Goal: Task Accomplishment & Management: Use online tool/utility

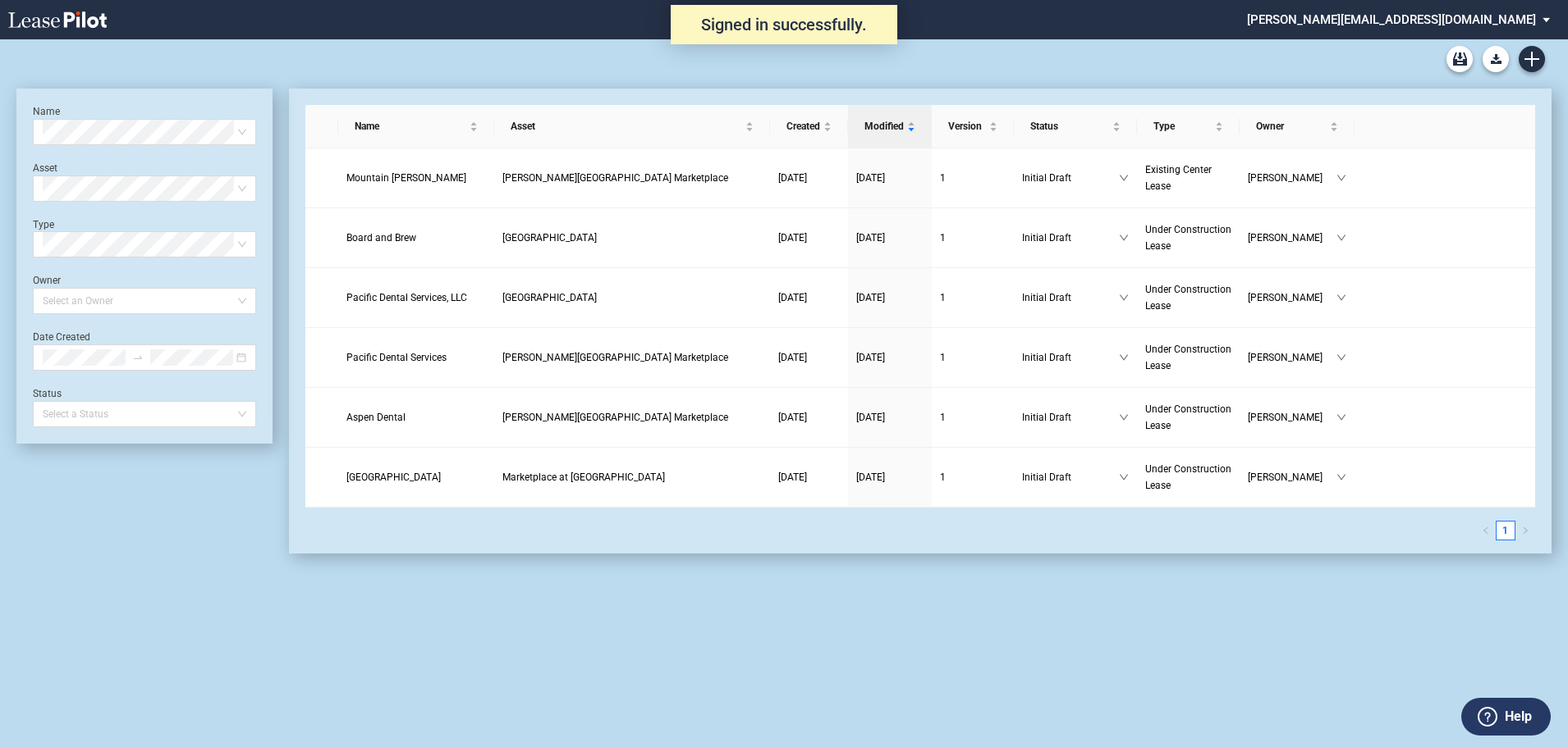
click at [1482, 14] on md-select "stucker@barclaygroup.com Admin Area Settings Sign Out" at bounding box center [1404, 18] width 319 height 37
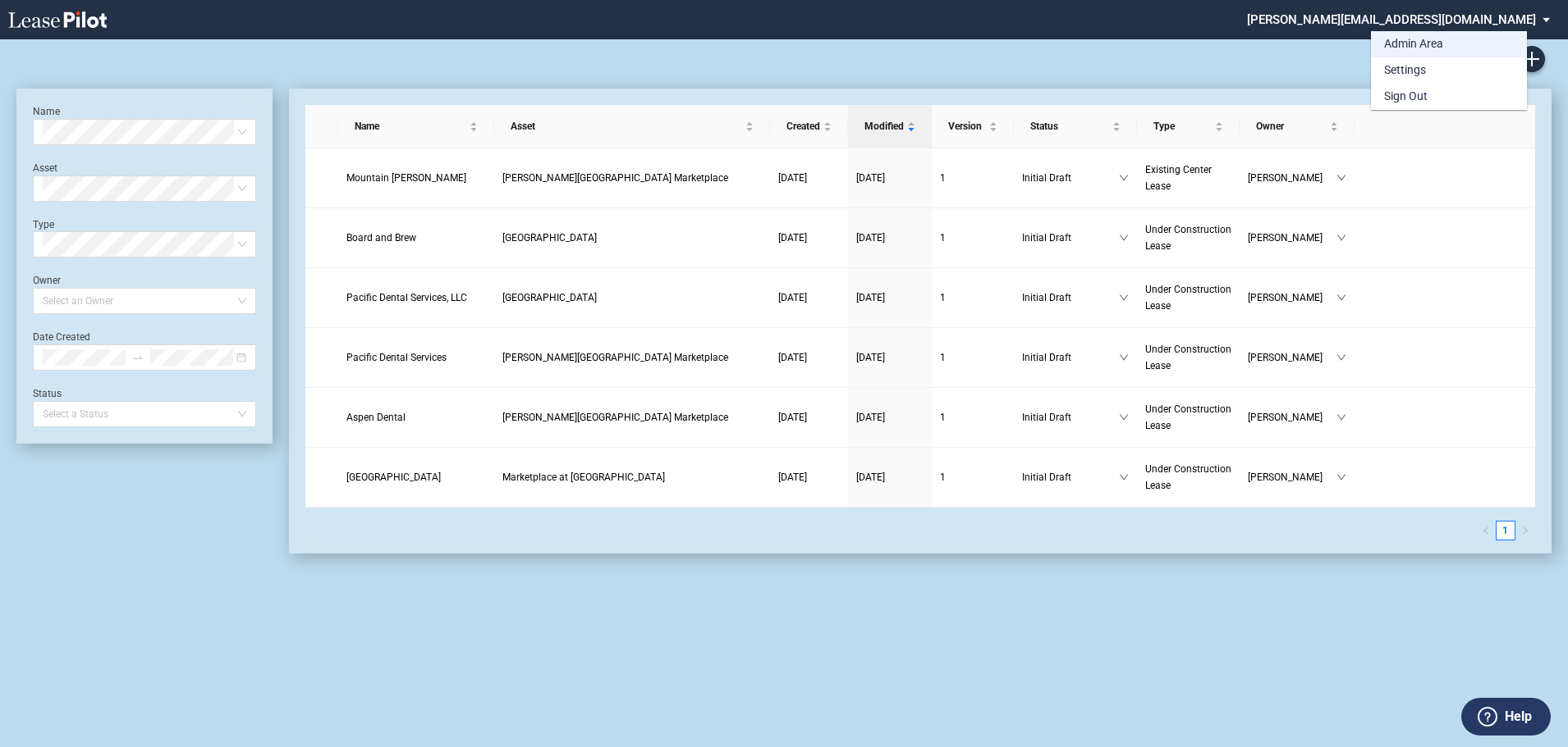
click at [1448, 37] on md-option "Admin Area" at bounding box center [1449, 44] width 156 height 27
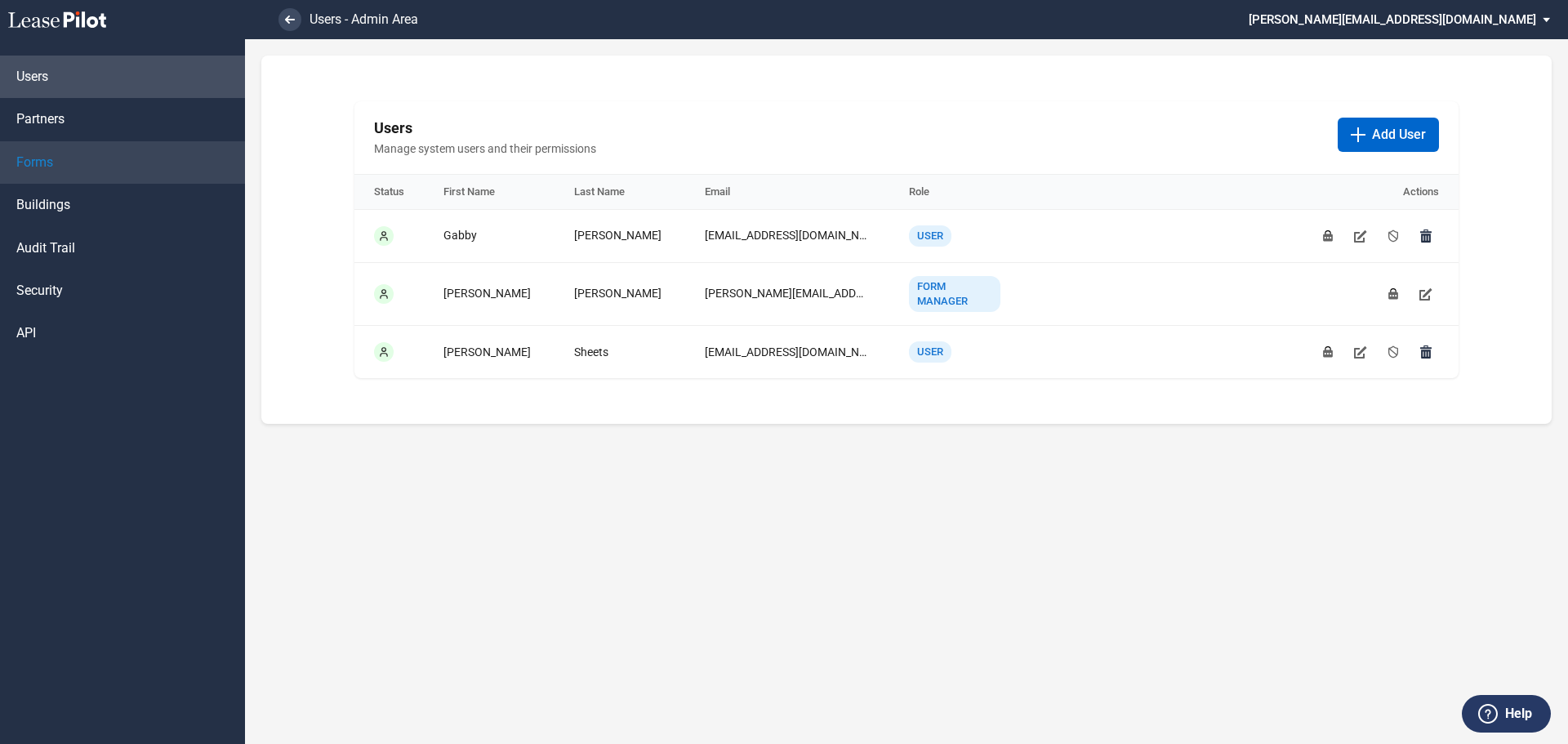
click at [37, 158] on span "Forms" at bounding box center [34, 162] width 36 height 18
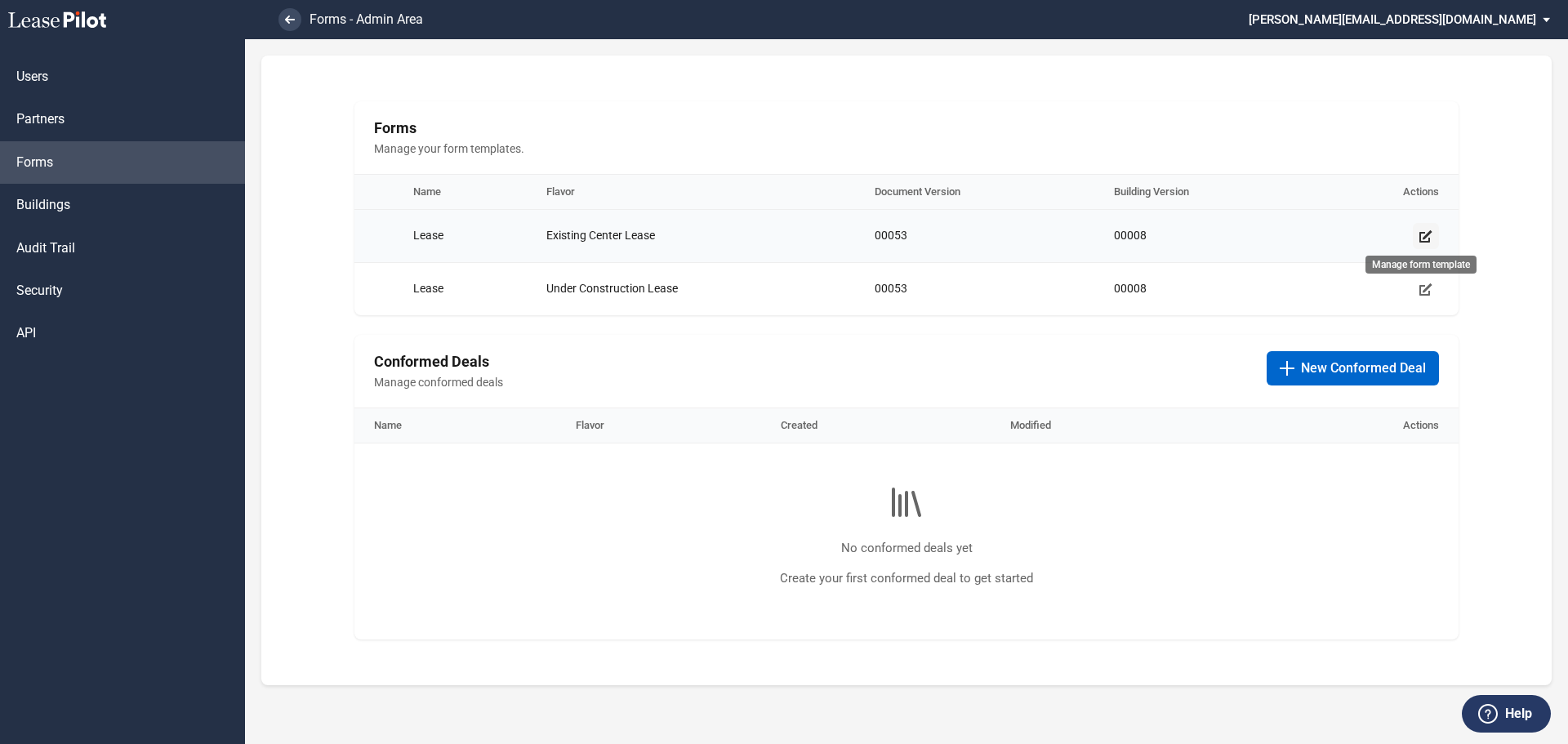
click at [1424, 235] on icon "Manage form template" at bounding box center [1426, 236] width 13 height 13
click at [1427, 288] on icon "Manage form template" at bounding box center [1426, 289] width 13 height 13
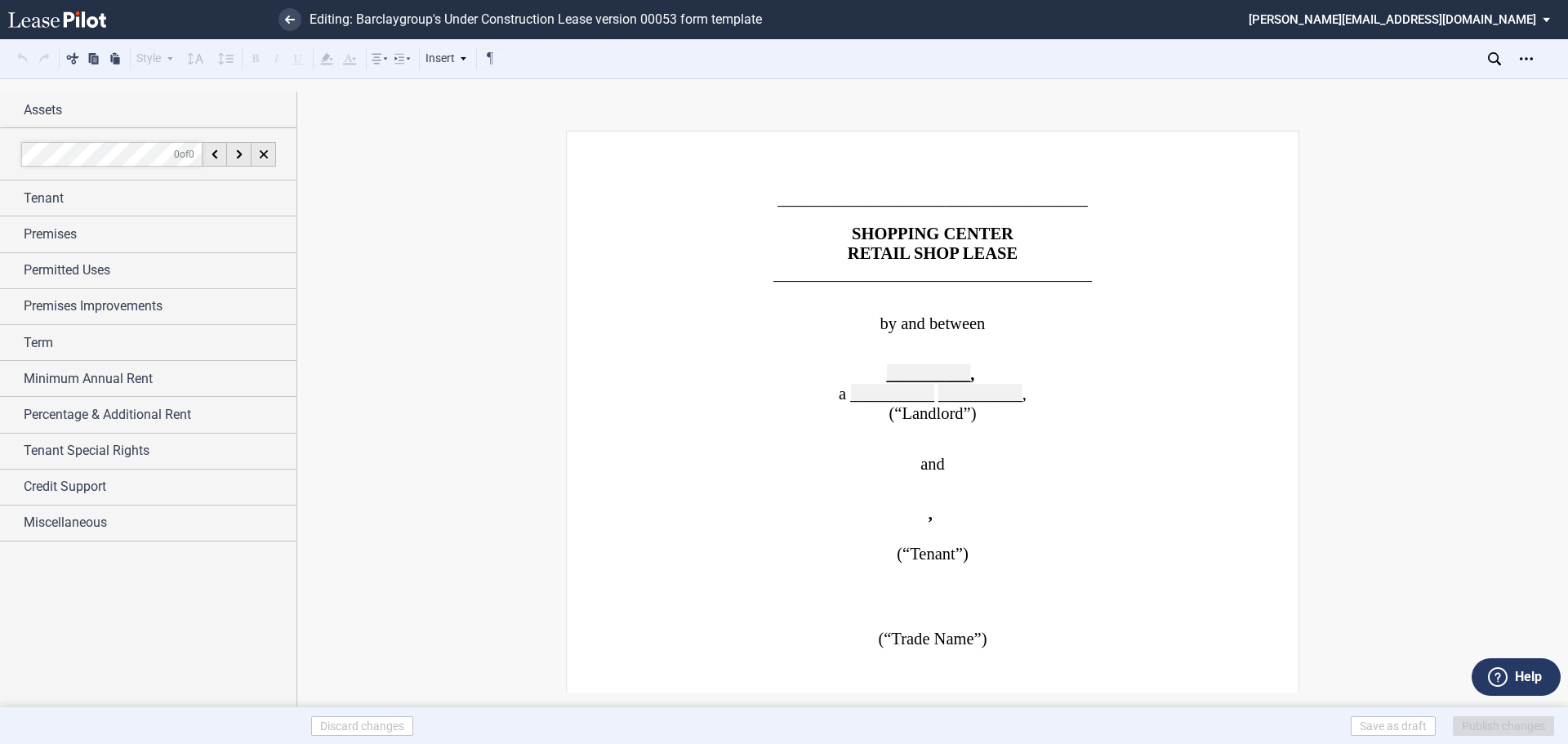
click at [1142, 484] on p "﻿" at bounding box center [932, 482] width 559 height 16
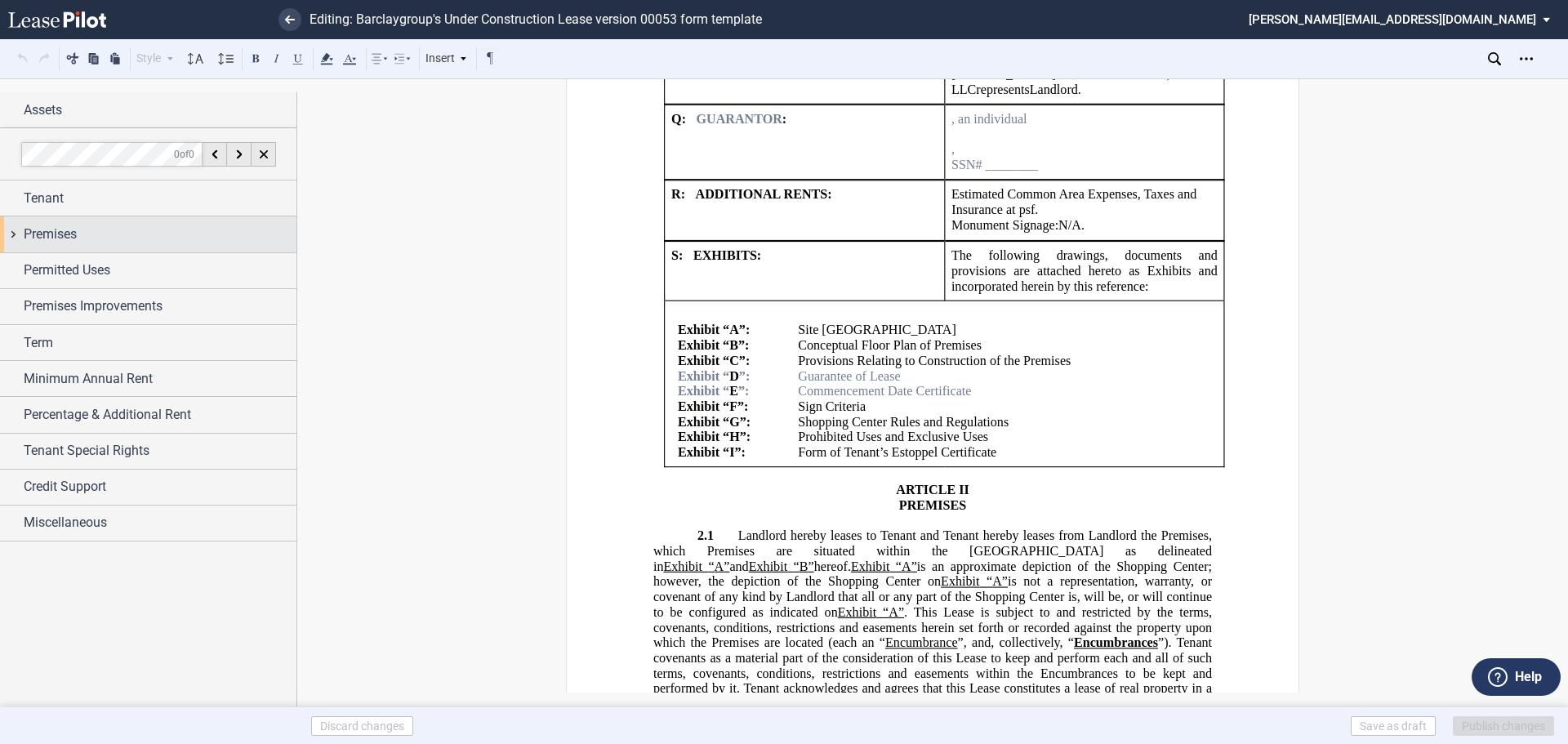
scroll to position [2697, 0]
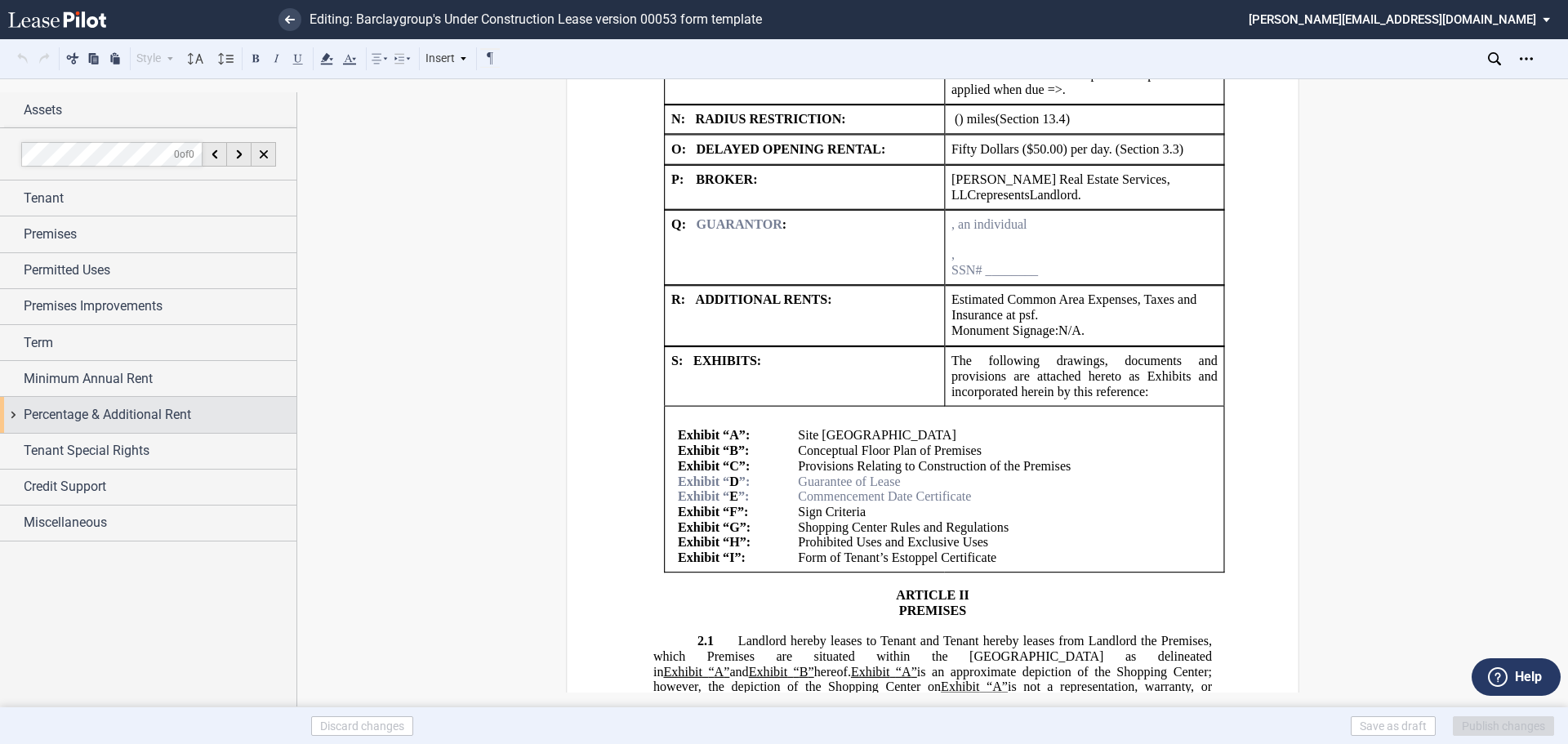
click at [22, 411] on div "Percentage & Additional Rent" at bounding box center [148, 415] width 297 height 35
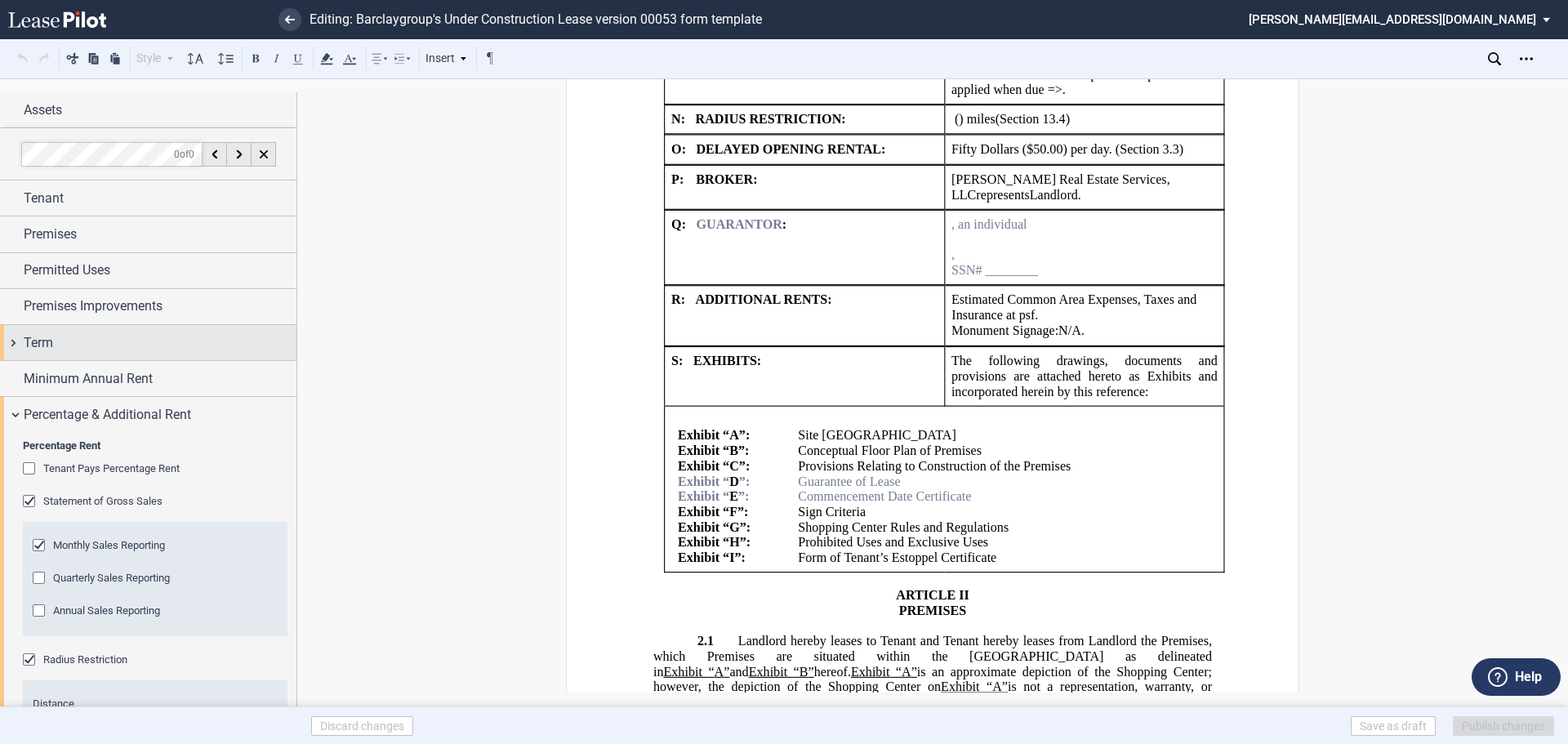
click at [14, 337] on div "Term" at bounding box center [148, 343] width 297 height 35
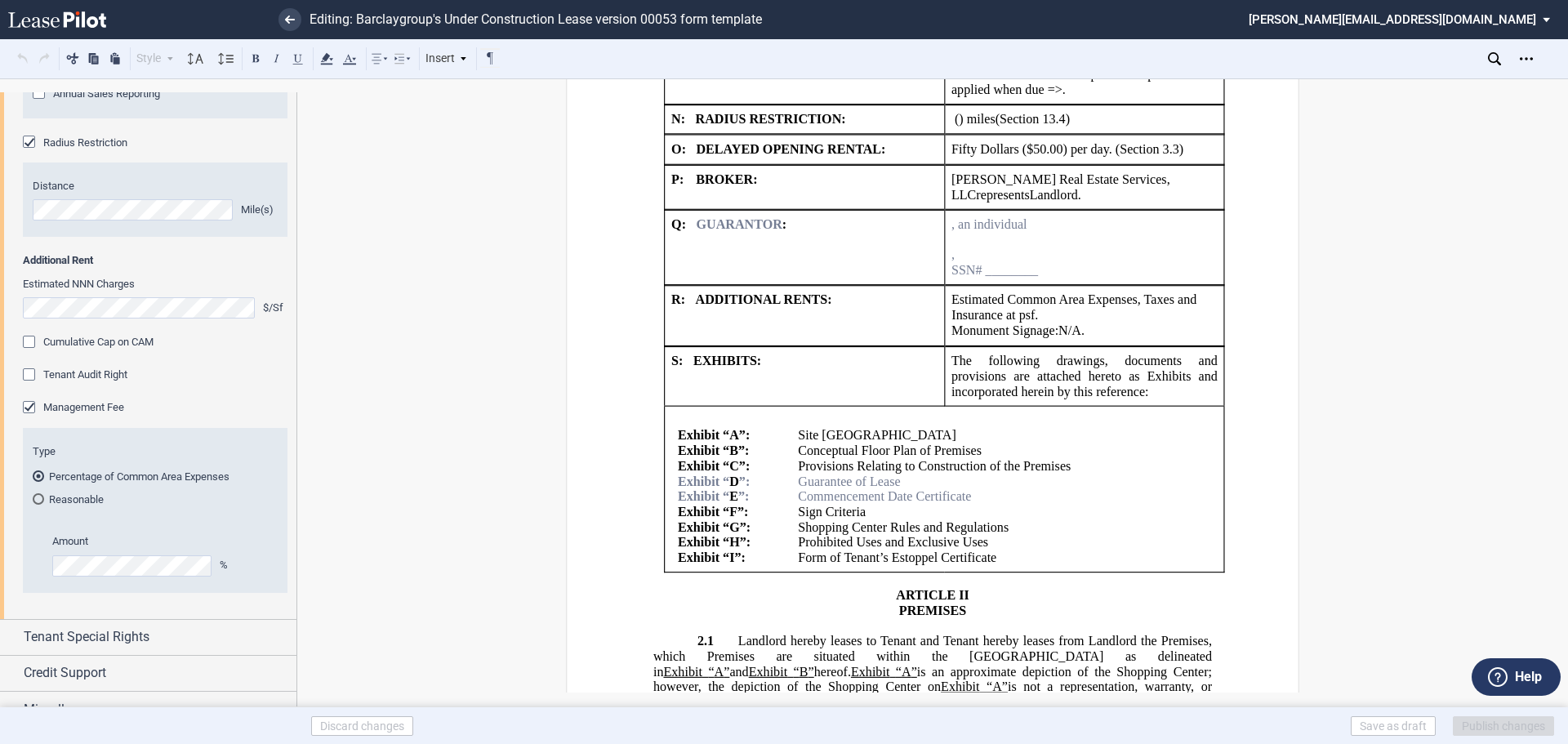
scroll to position [794, 0]
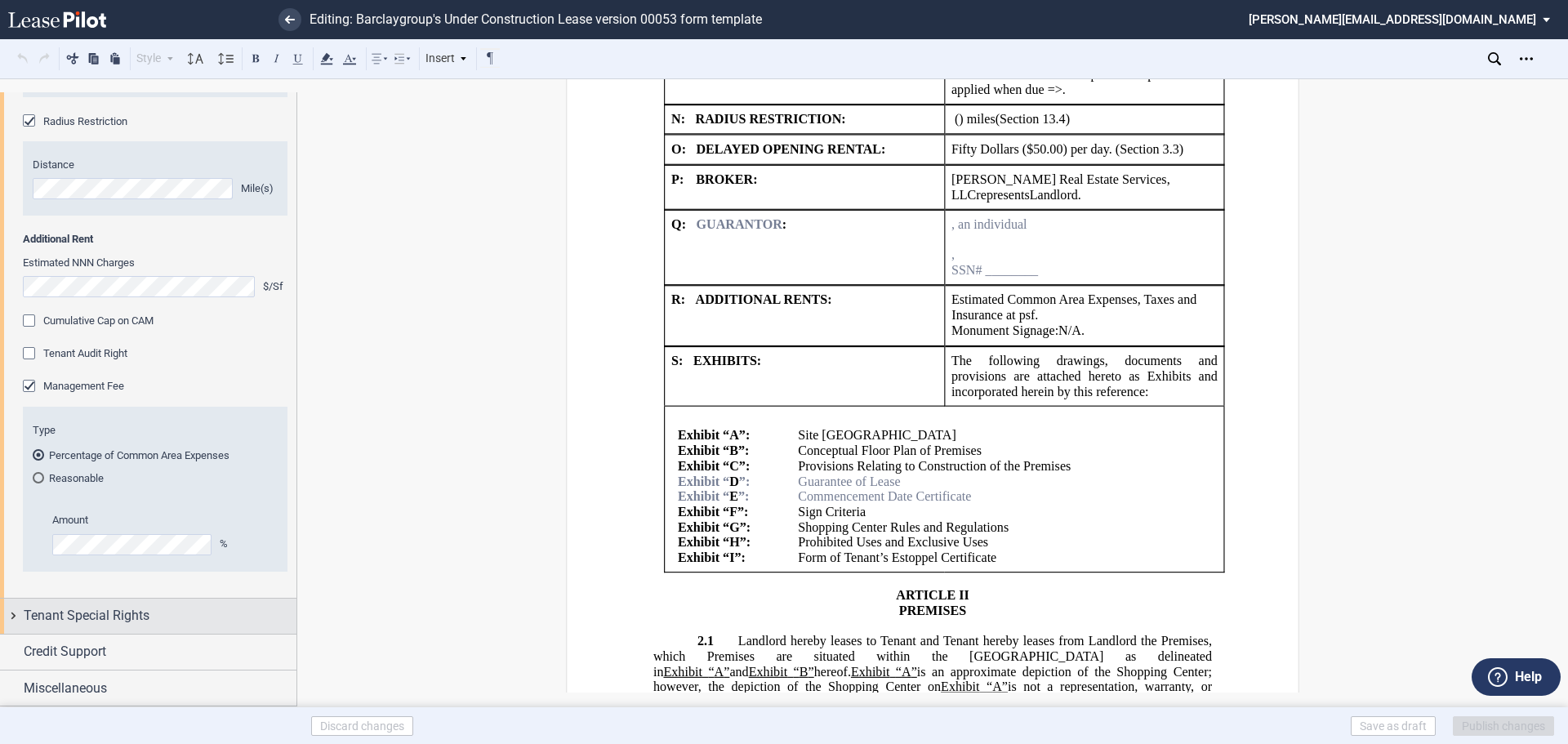
click at [12, 615] on div "Tenant Special Rights" at bounding box center [148, 616] width 297 height 35
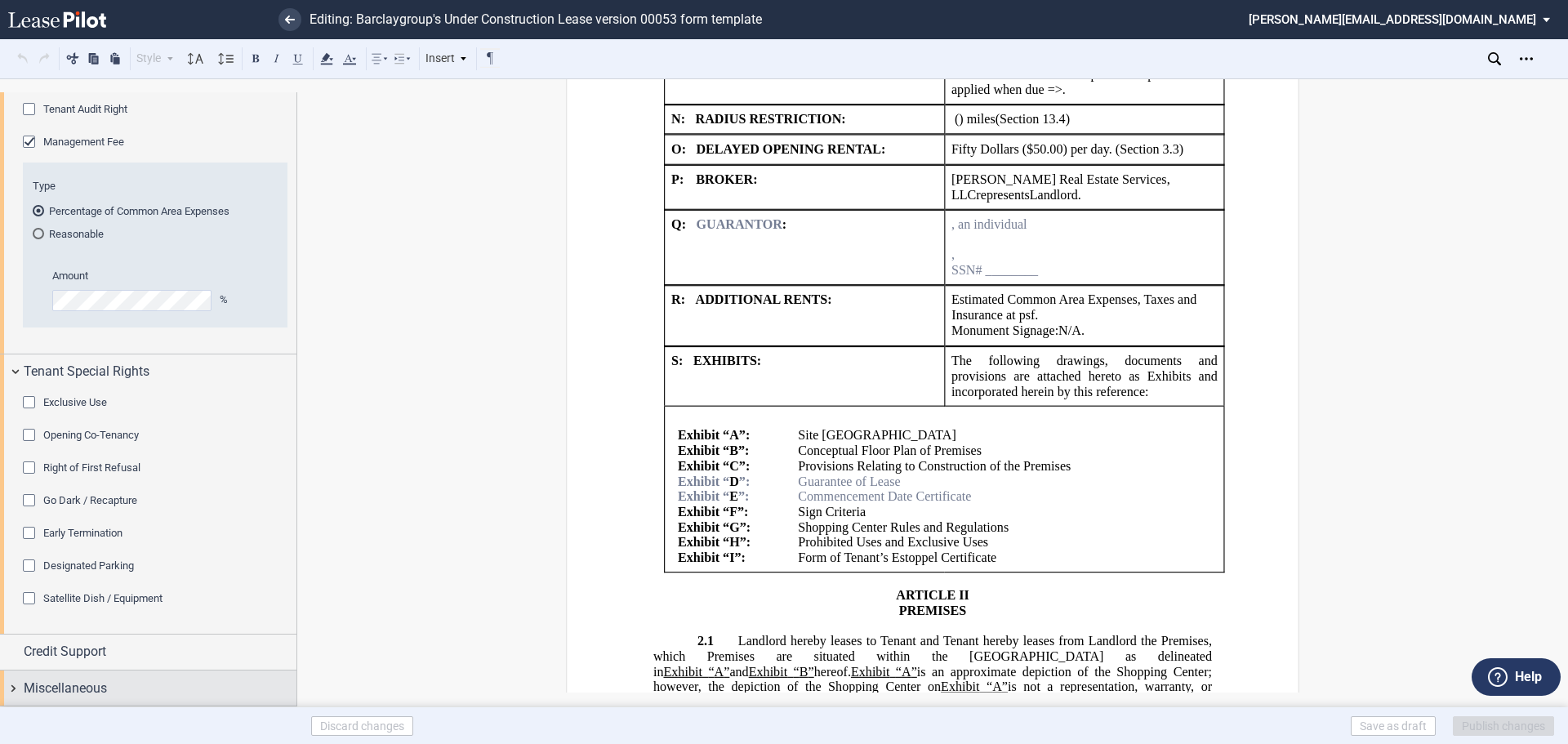
click at [17, 688] on div "Miscellaneous" at bounding box center [148, 689] width 297 height 35
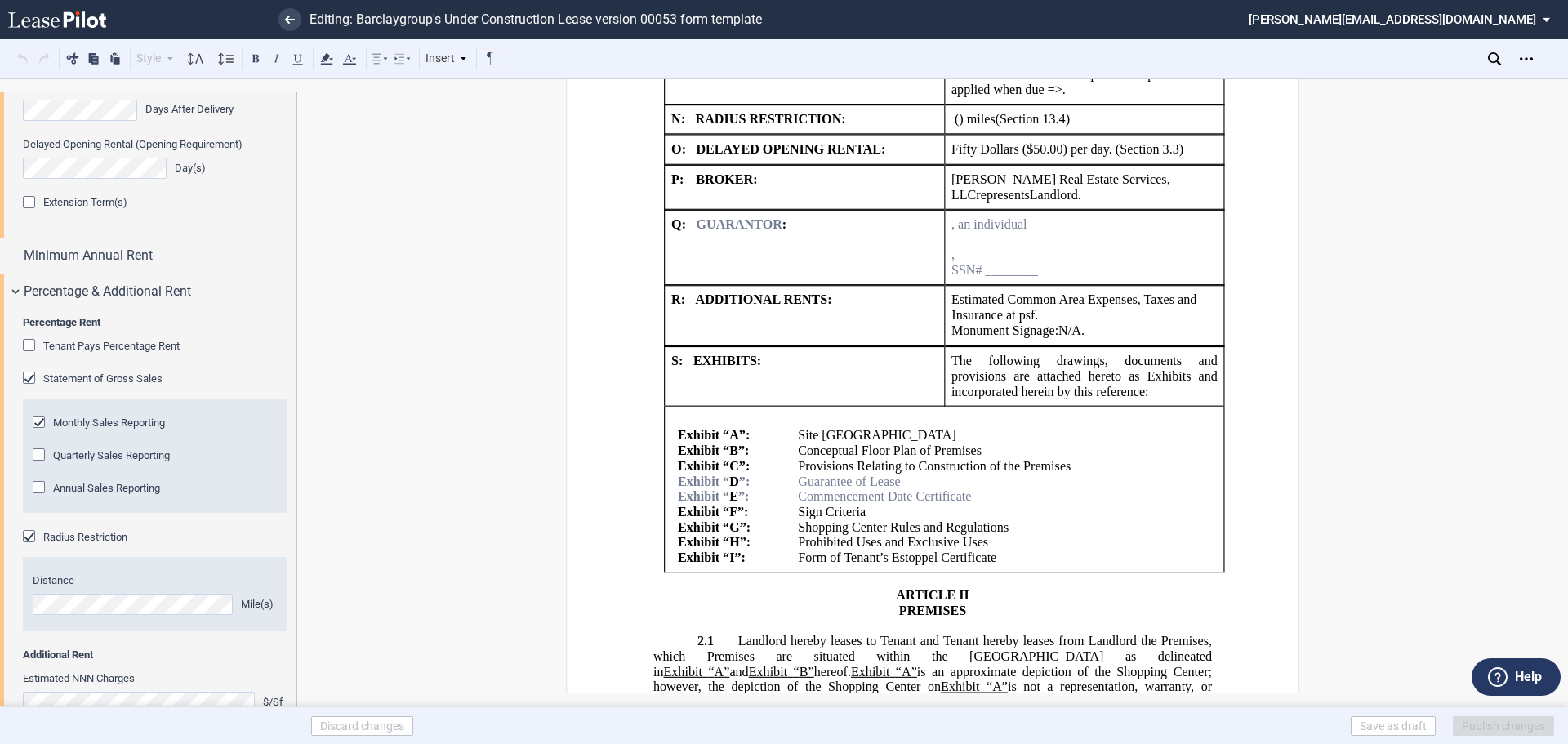
scroll to position [297, 0]
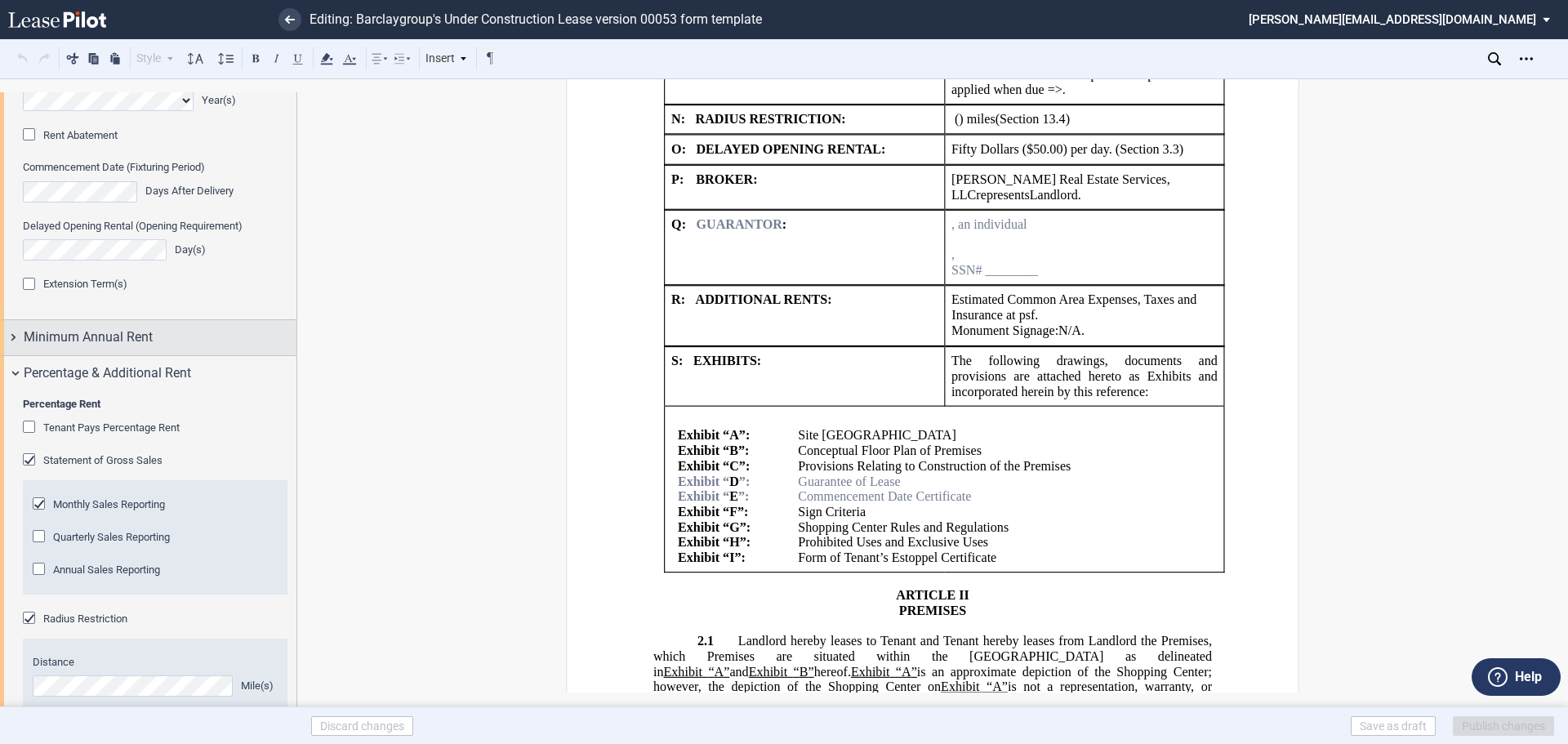
click at [13, 335] on div "Minimum Annual Rent" at bounding box center [148, 338] width 297 height 35
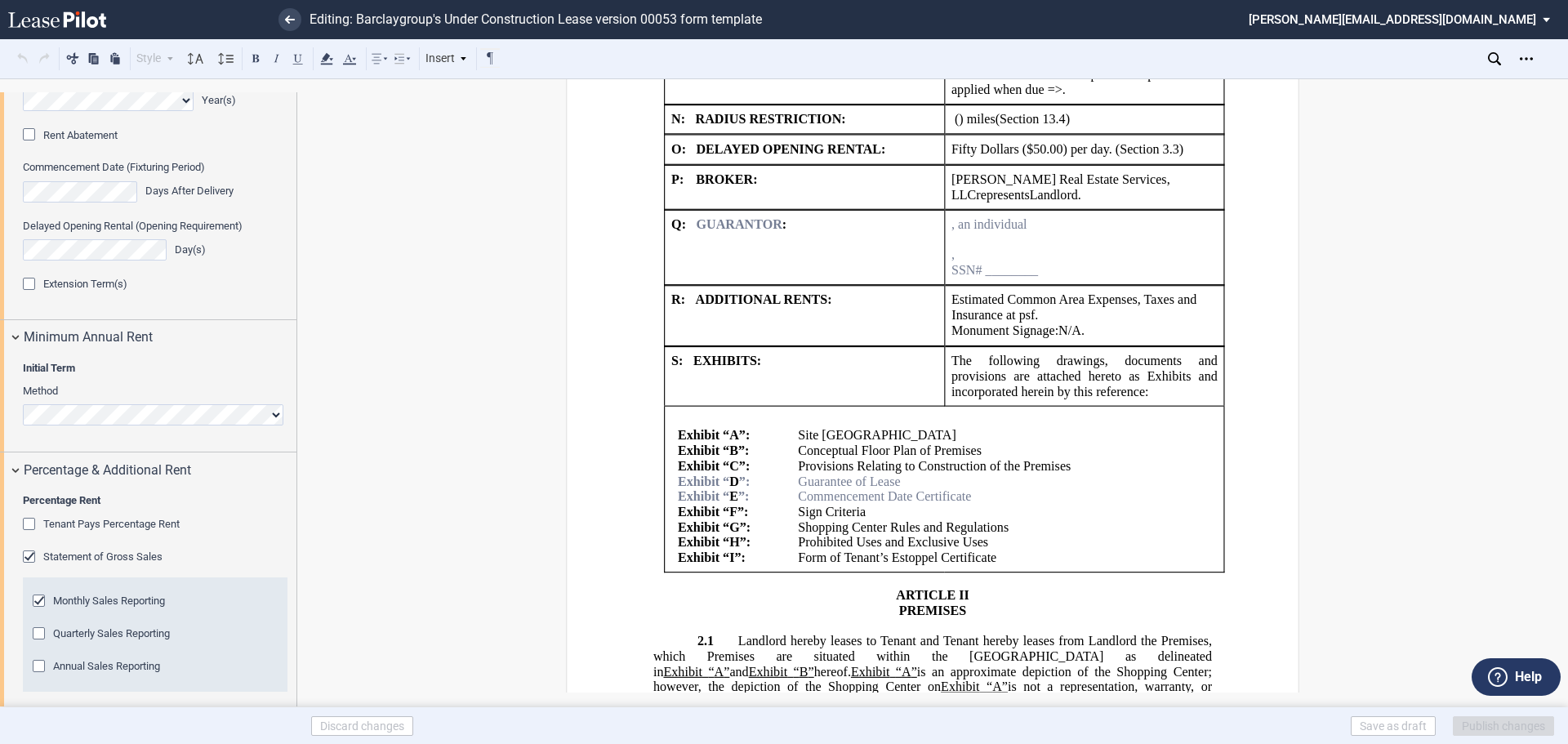
scroll to position [0, 0]
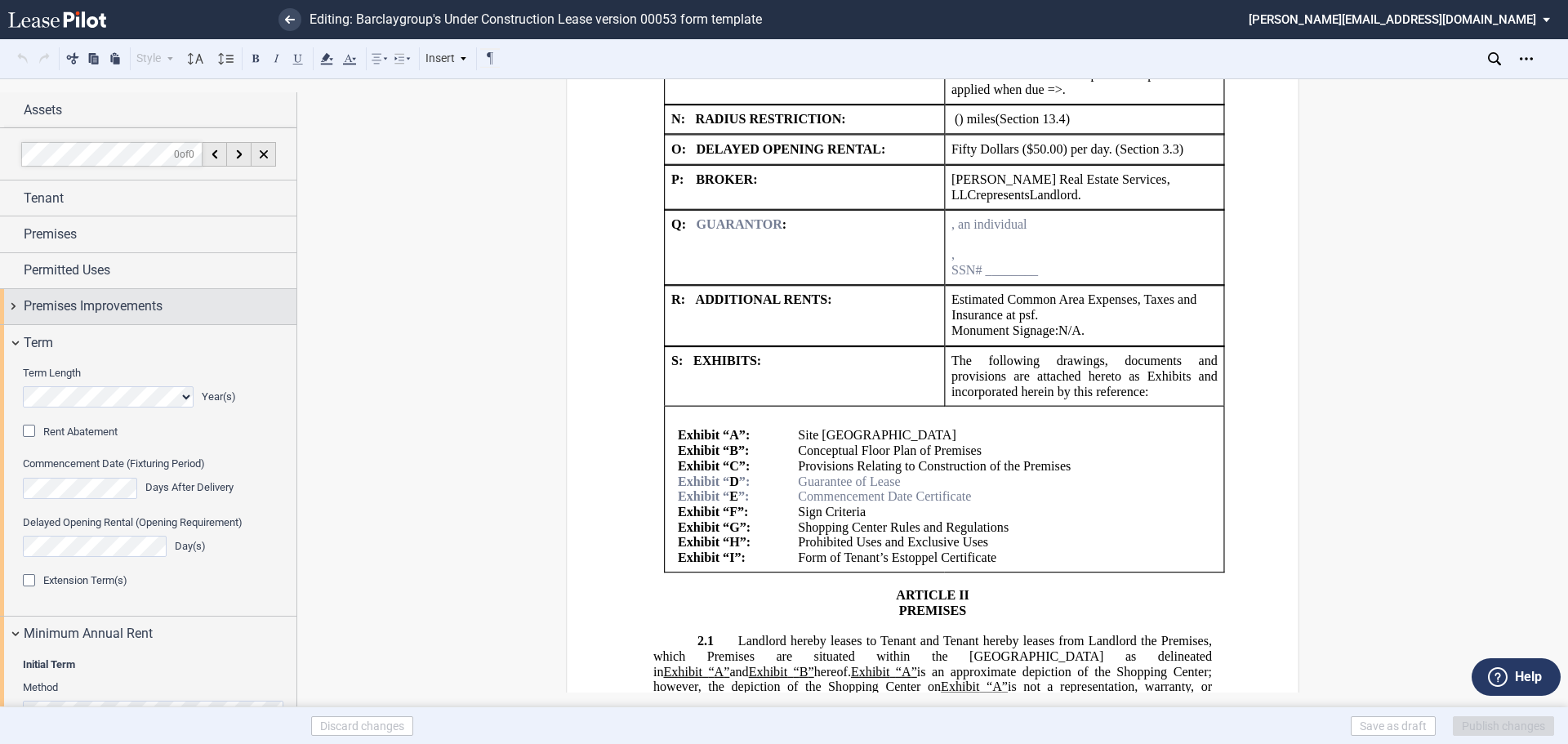
click at [9, 302] on div "Premises Improvements" at bounding box center [148, 307] width 297 height 35
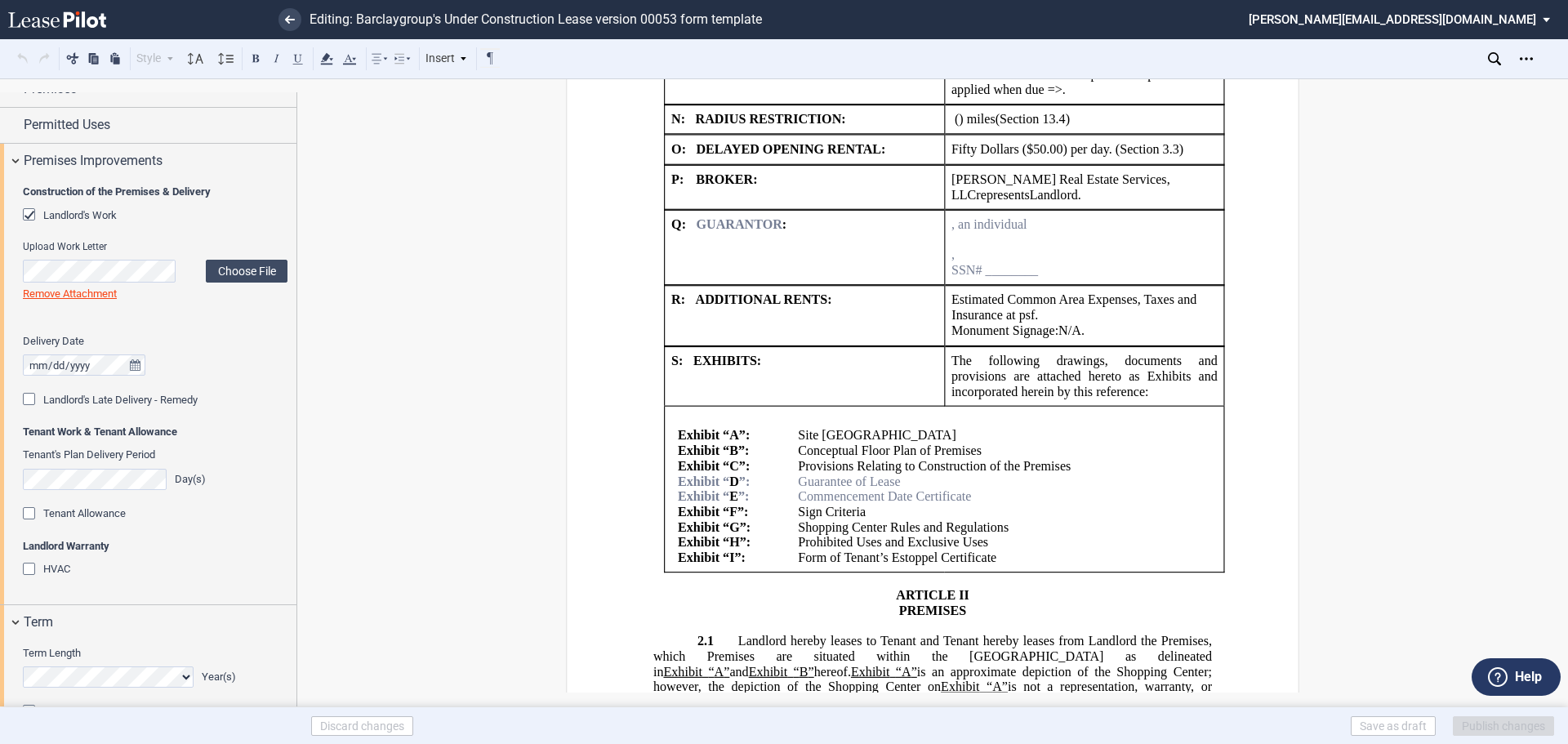
scroll to position [163, 0]
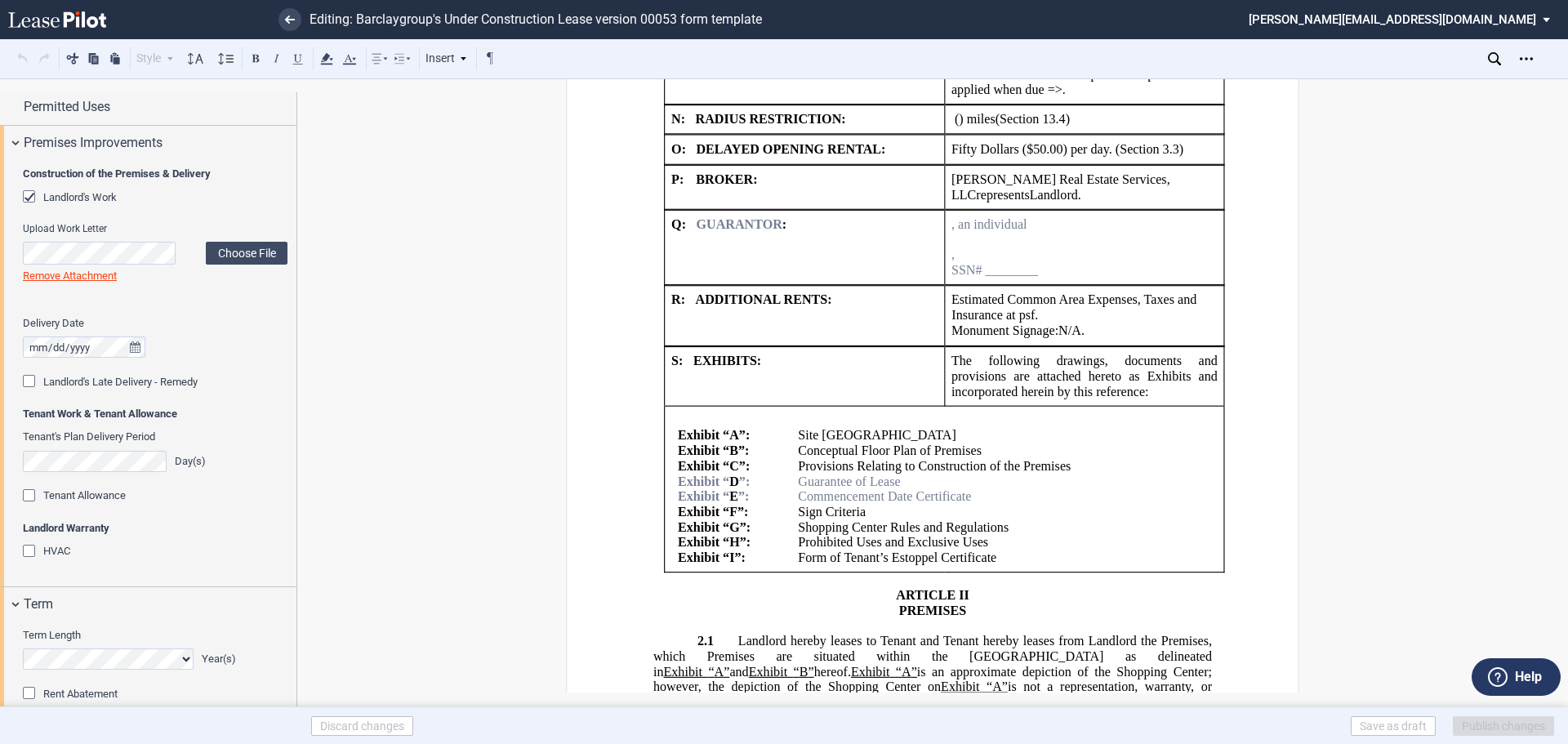
click at [27, 495] on div "Tenant Allowance" at bounding box center [30, 497] width 17 height 17
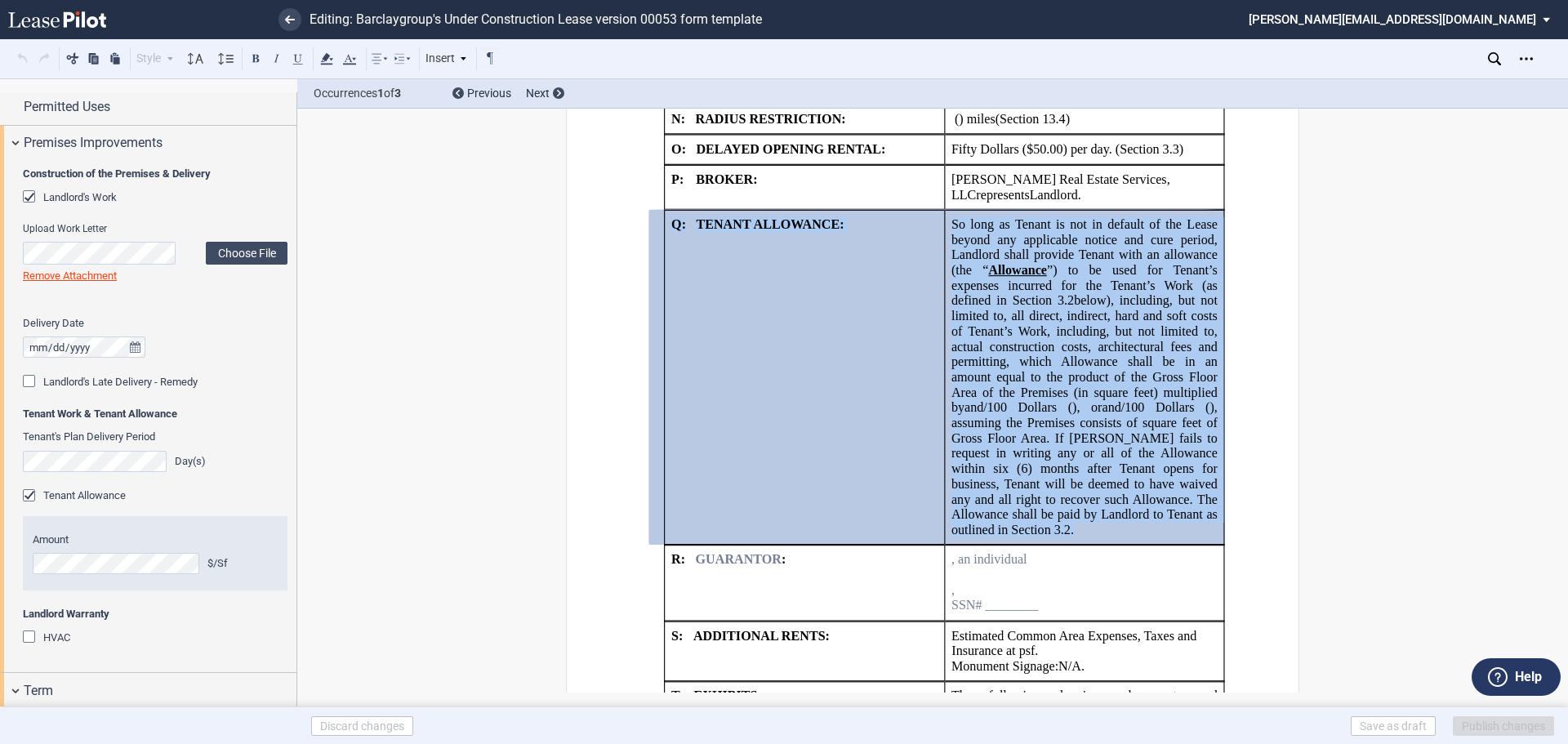
drag, startPoint x: 666, startPoint y: 225, endPoint x: 1184, endPoint y: 544, distance: 608.3
click at [1184, 544] on tr "!!SET_LEVEL_1!! !!SHOPLEASE_LEVEL2!! Q: TENANT ALLOWANCE: So long as Tenant is …" at bounding box center [945, 377] width 560 height 335
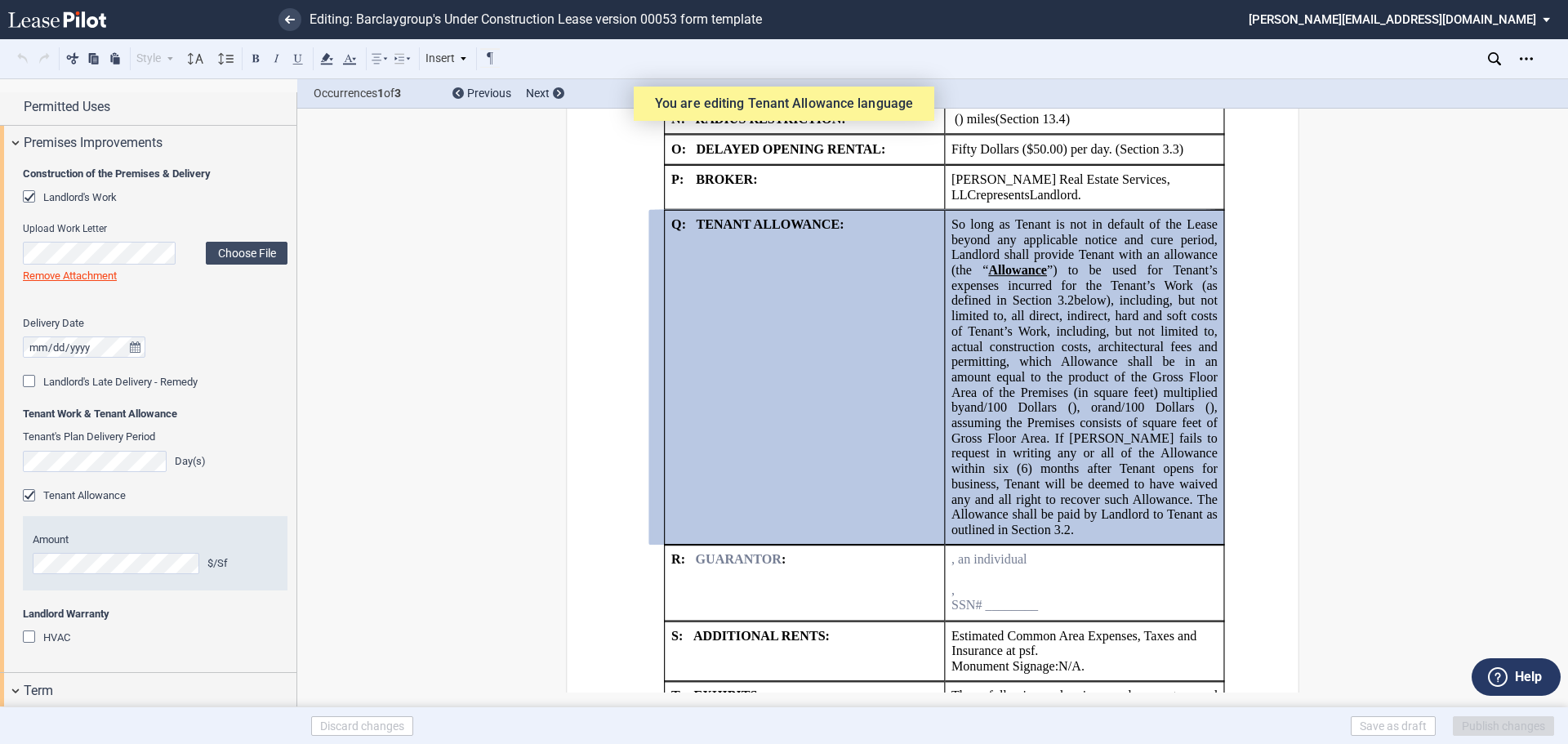
drag, startPoint x: 1027, startPoint y: 434, endPoint x: 837, endPoint y: 431, distance: 190.0
click at [837, 431] on td "!!SET_LEVEL_1!! !!SHOPLEASE_LEVEL2!! Q: TENANT ALLOWANCE:" at bounding box center [805, 377] width 280 height 335
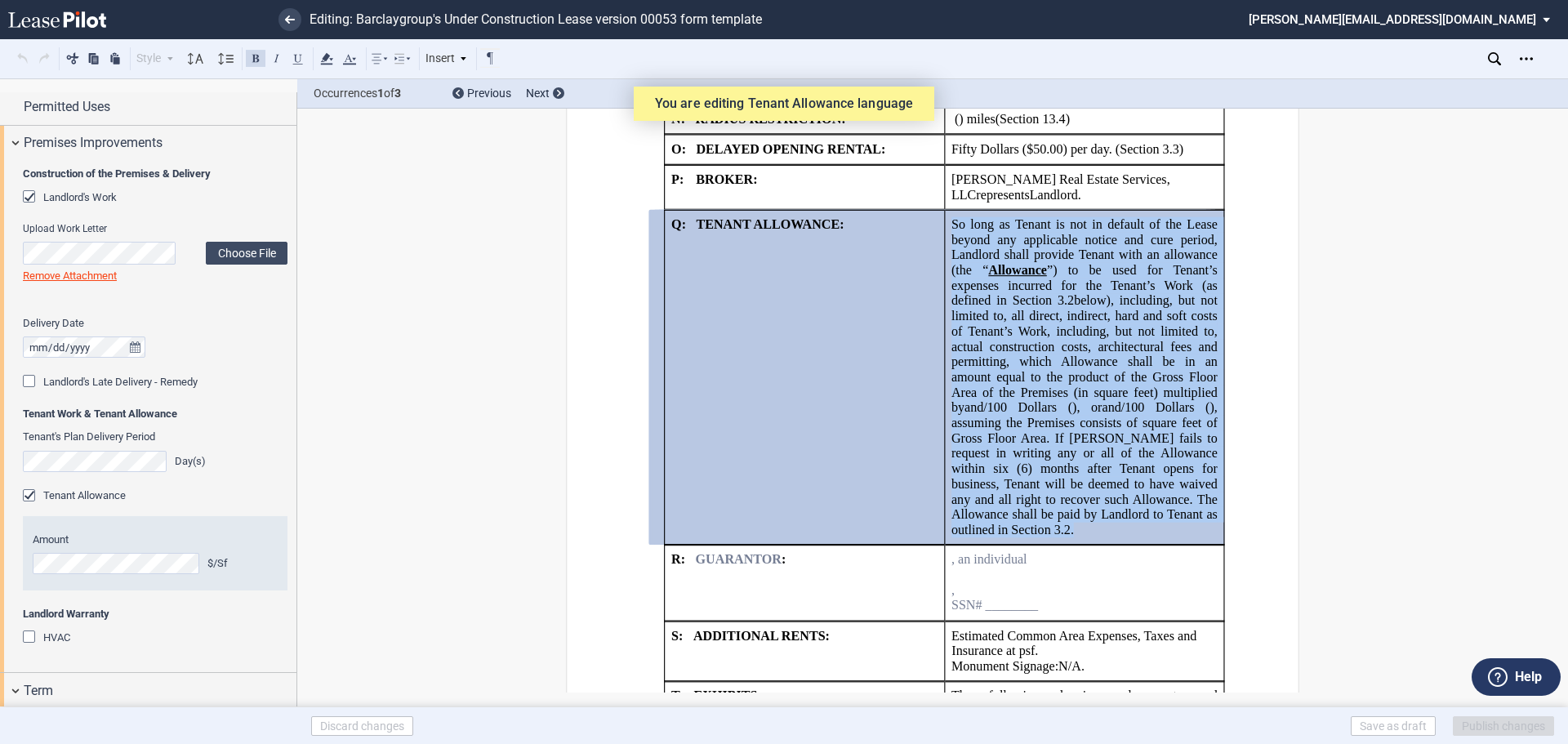
drag, startPoint x: 947, startPoint y: 220, endPoint x: 1074, endPoint y: 448, distance: 261.0
click at [1168, 539] on p "So long as Tenant is not in default of the Lease beyond any applicable notice a…" at bounding box center [1085, 377] width 266 height 321
copy span "So long as Tenant is not in default of the Lease beyond any applicable notice a…"
click at [1047, 539] on p "So long as Tenant is not in default of the Lease beyond any applicable notice a…" at bounding box center [1085, 377] width 266 height 321
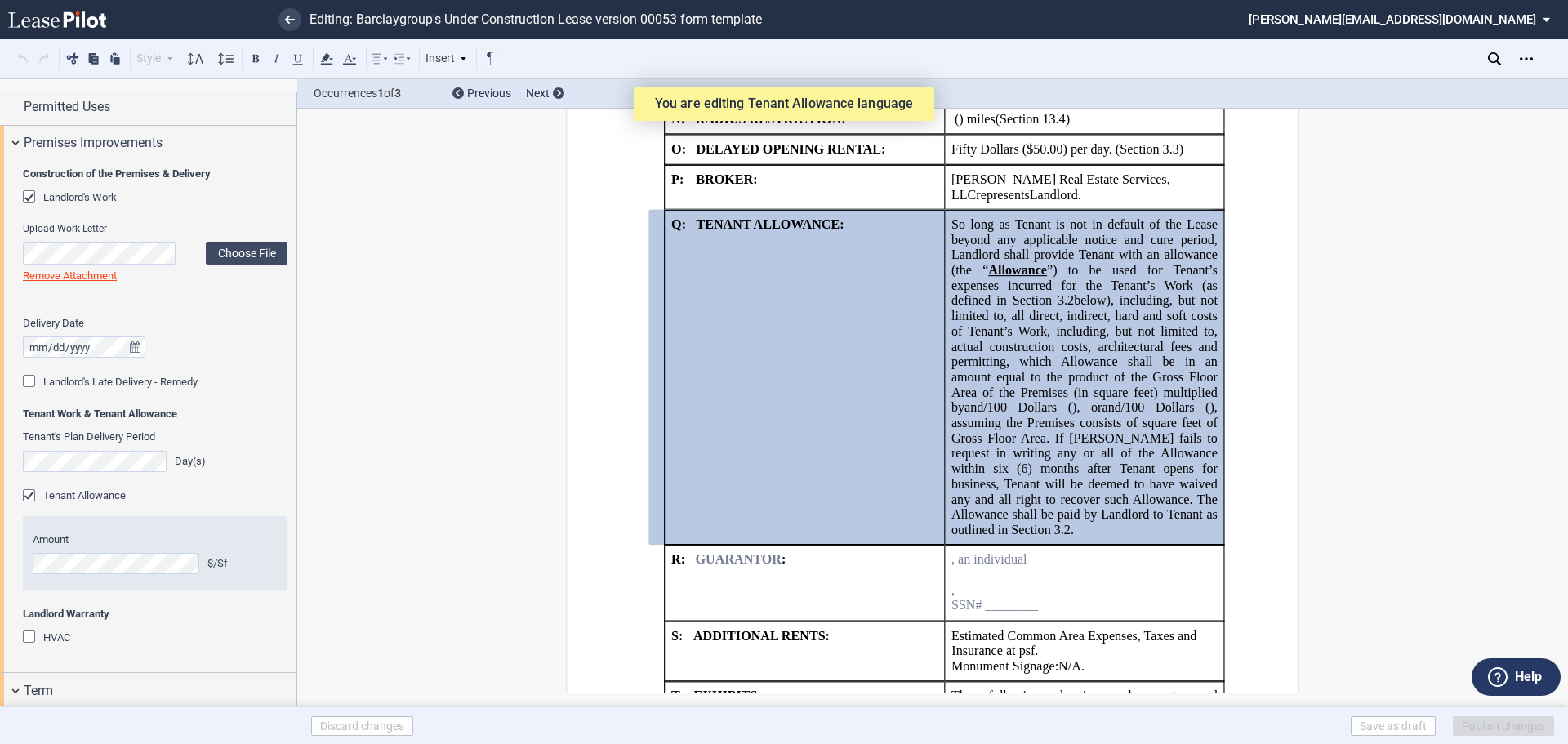
click at [1036, 539] on p "So long as Tenant is not in default of the Lease beyond any applicable notice a…" at bounding box center [1085, 377] width 266 height 321
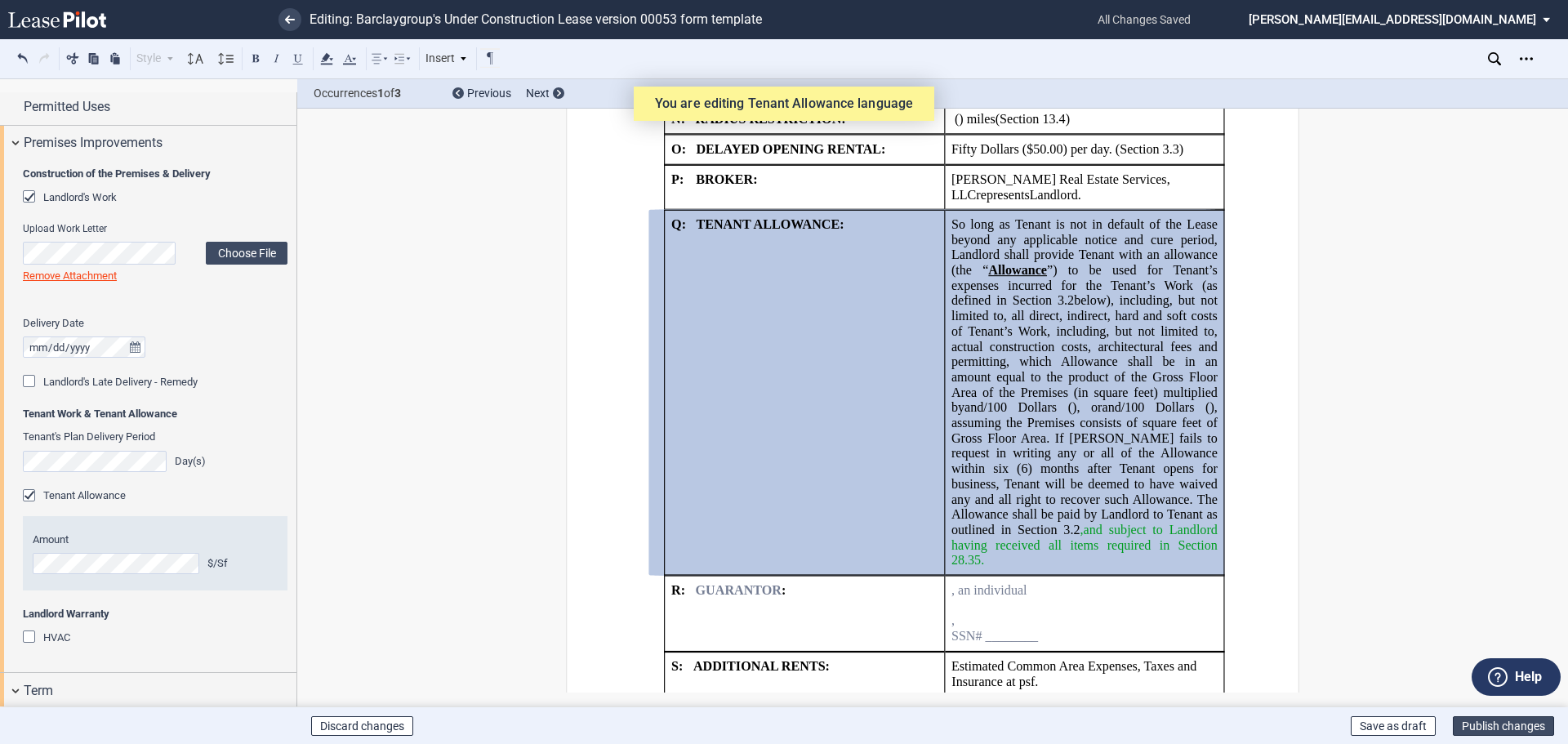
click at [1498, 724] on button "Publish changes" at bounding box center [1503, 726] width 101 height 20
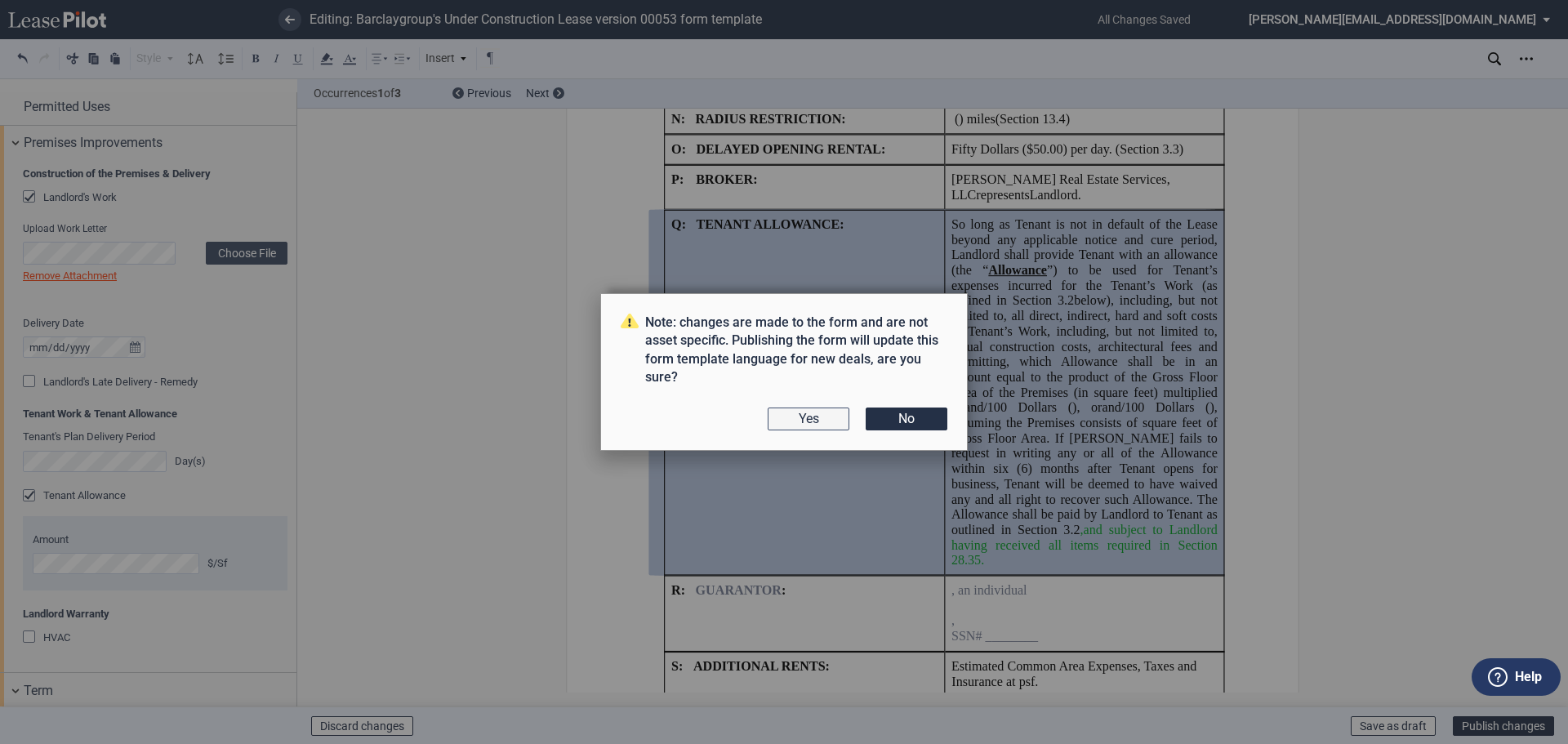
click at [807, 423] on button "Yes" at bounding box center [809, 419] width 82 height 23
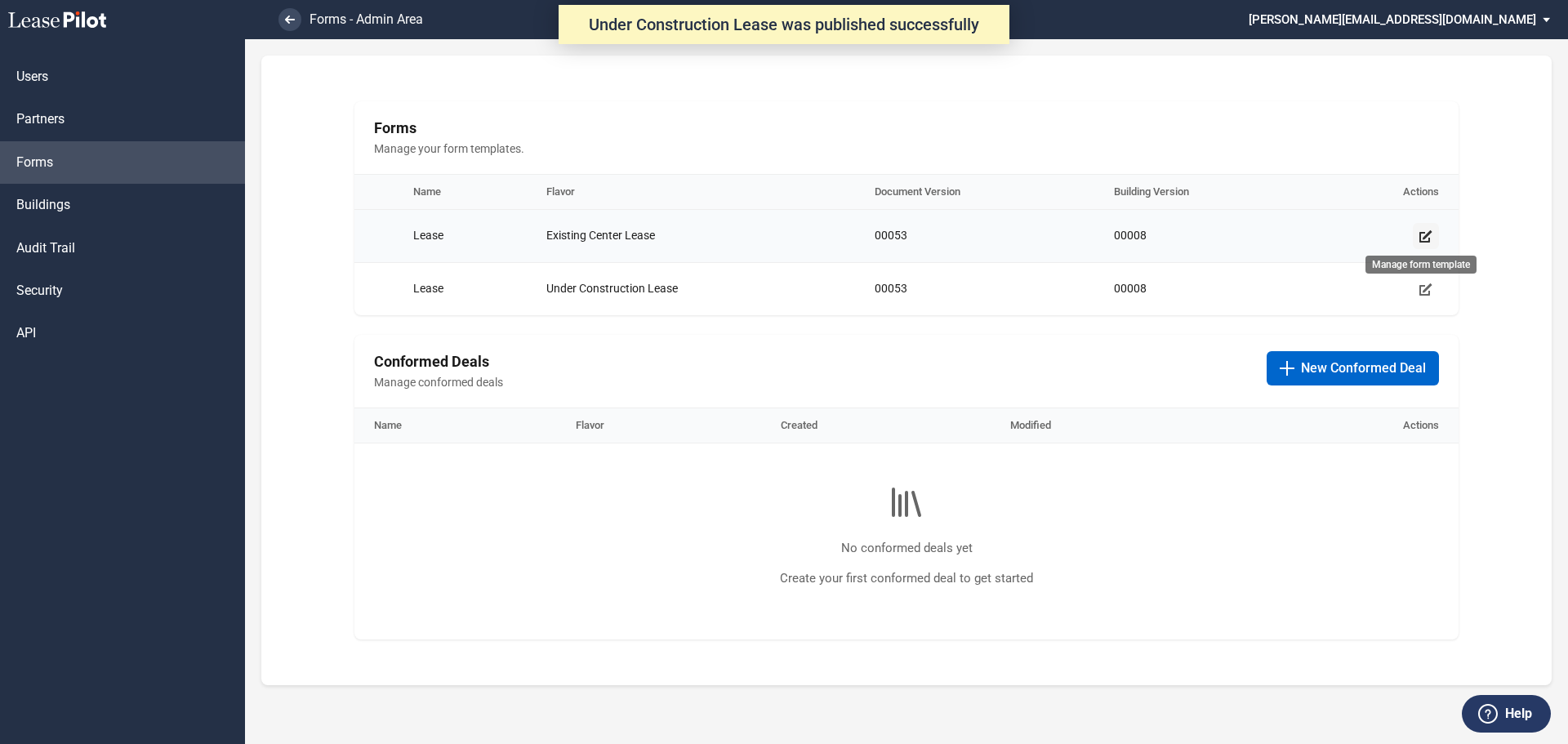
click at [1427, 235] on use "Manage form template" at bounding box center [1426, 236] width 13 height 12
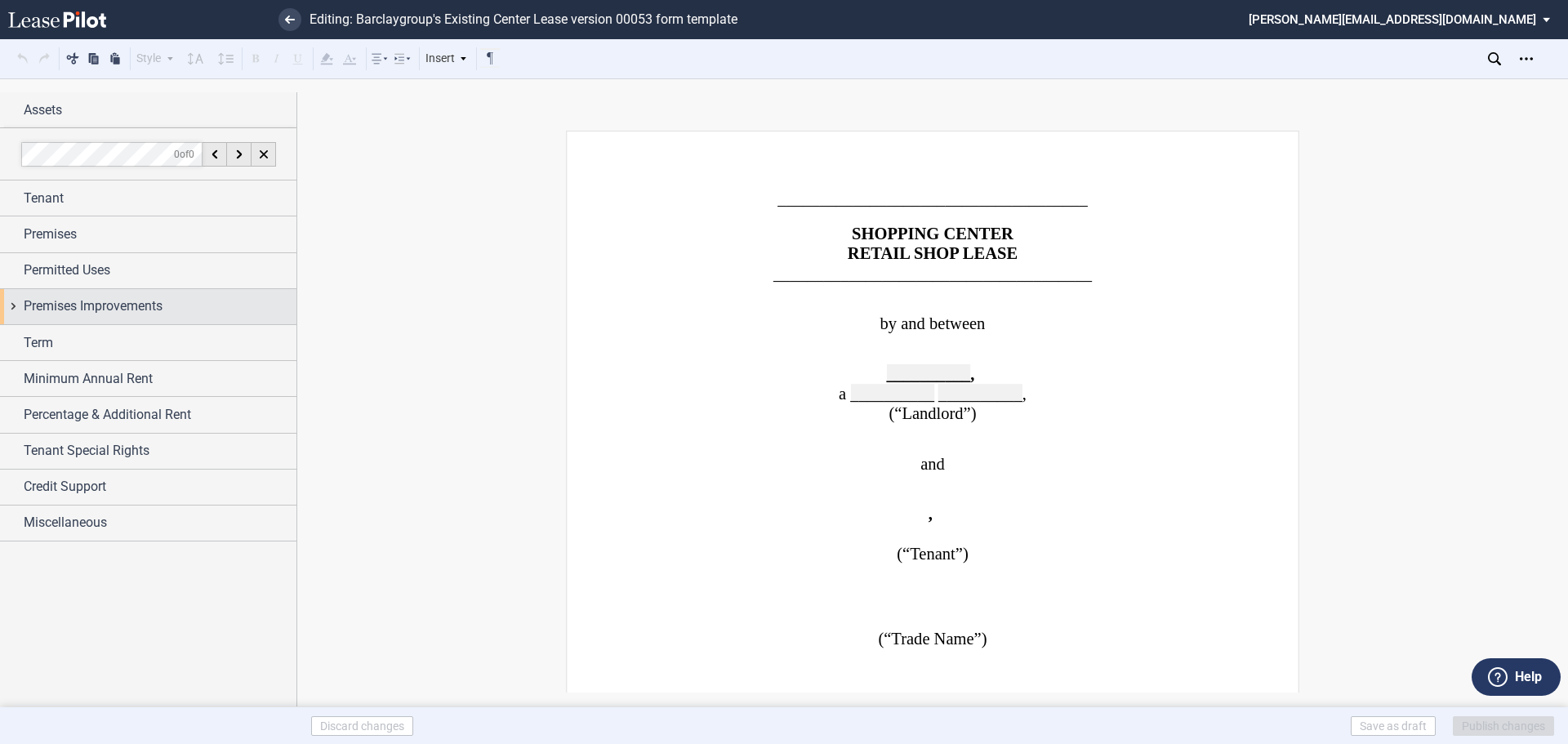
click at [77, 305] on span "Premises Improvements" at bounding box center [92, 307] width 139 height 20
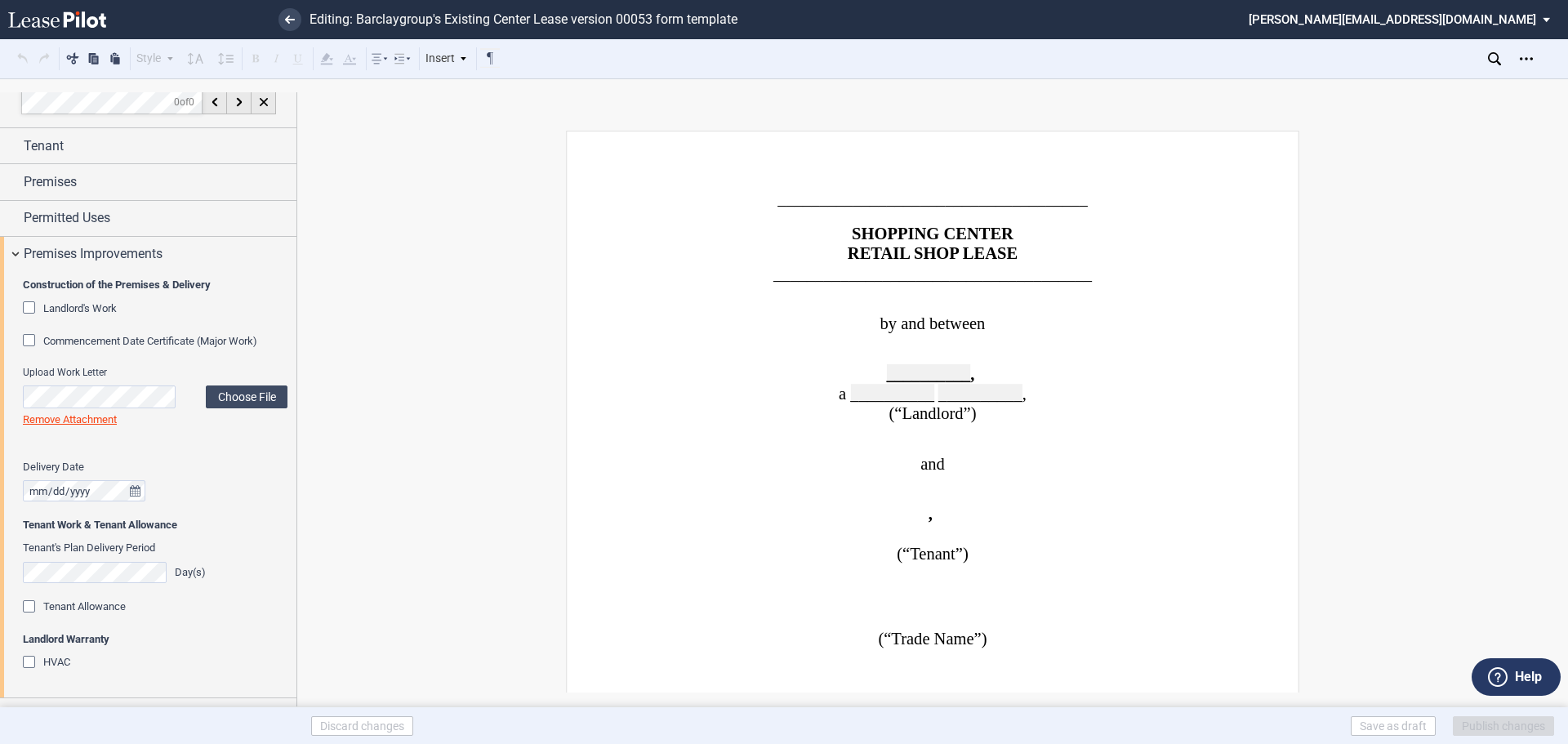
scroll to position [117, 0]
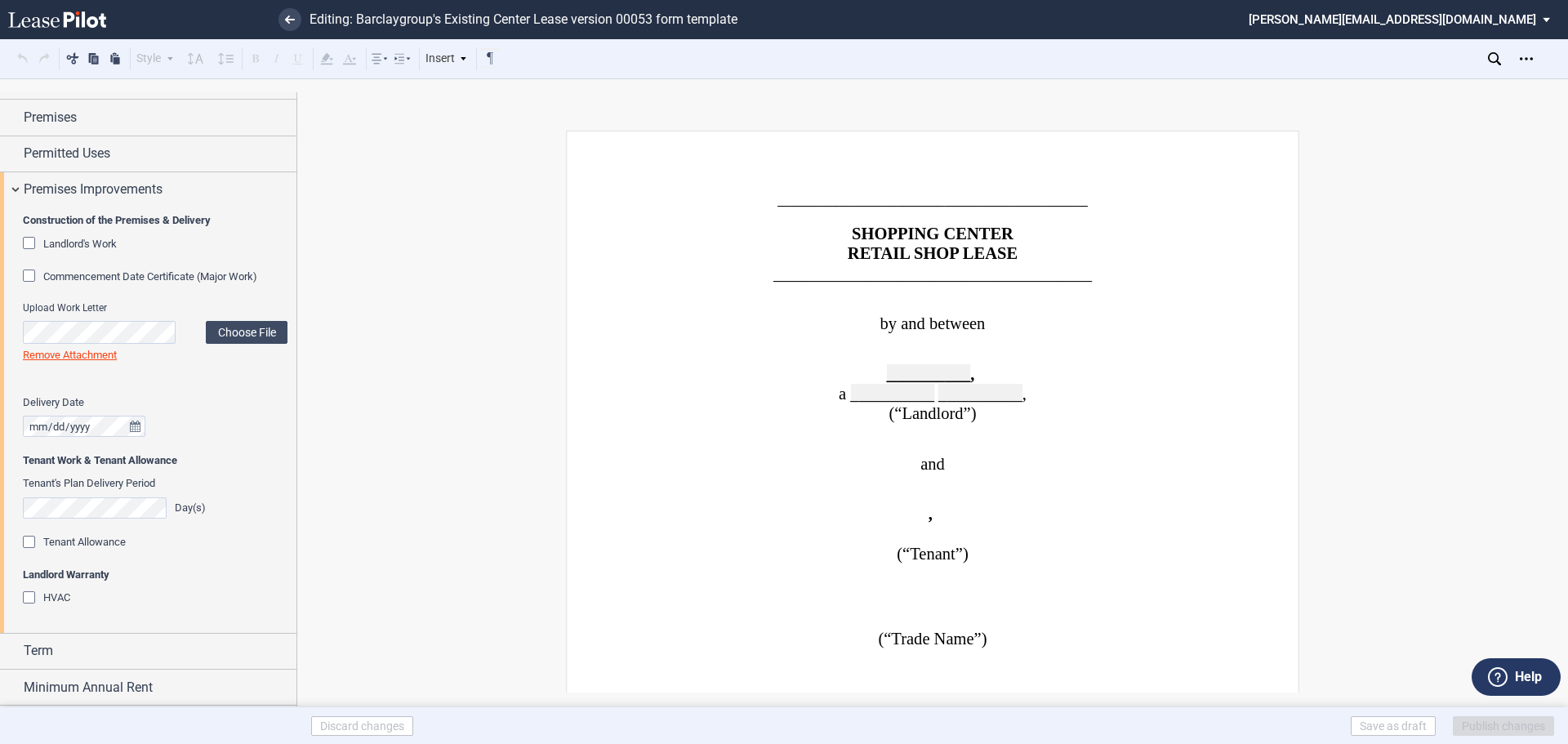
click at [27, 497] on div "Tenant's Plan Delivery Period Day(s)" at bounding box center [154, 505] width 264 height 58
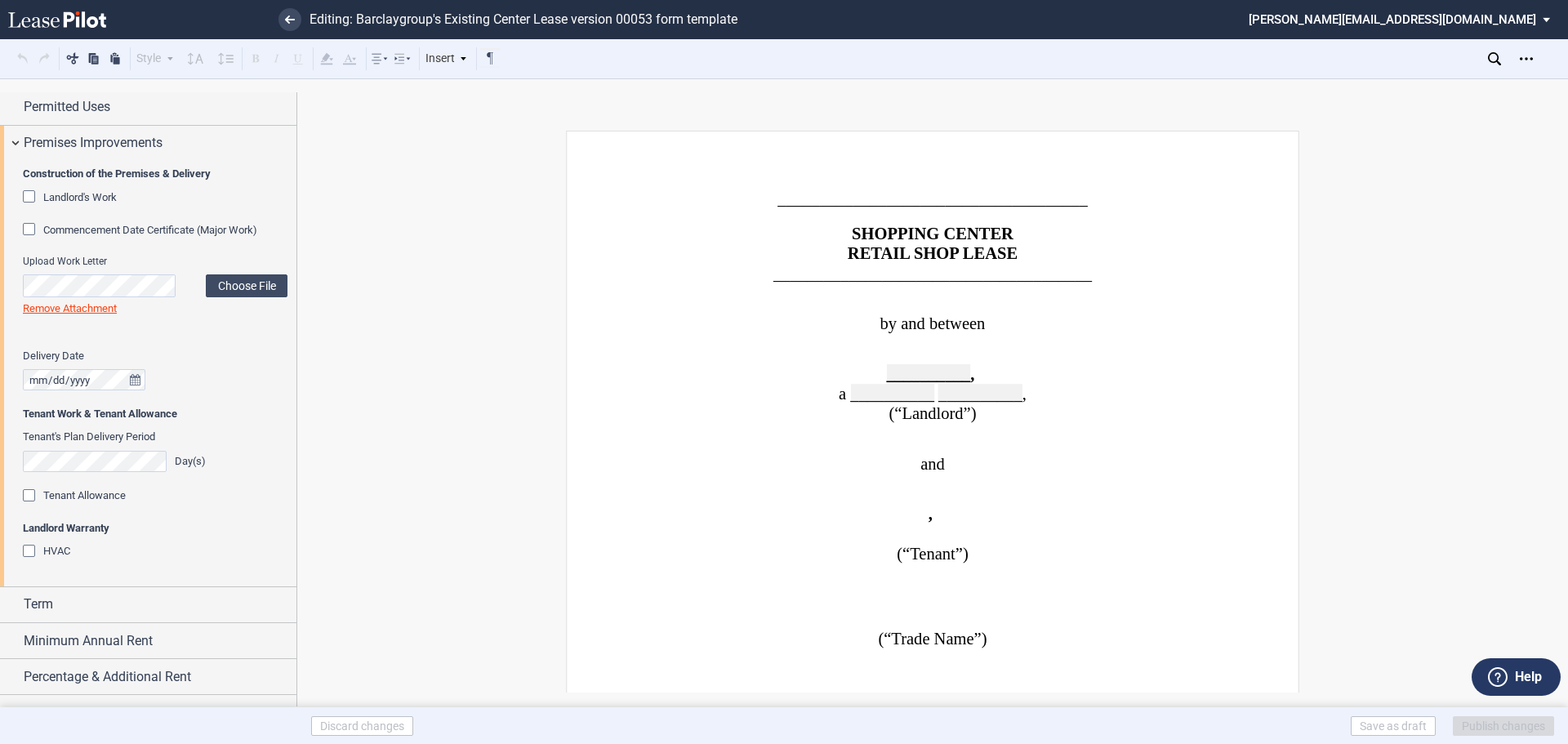
click at [33, 493] on div "Tenant Allowance" at bounding box center [30, 497] width 17 height 17
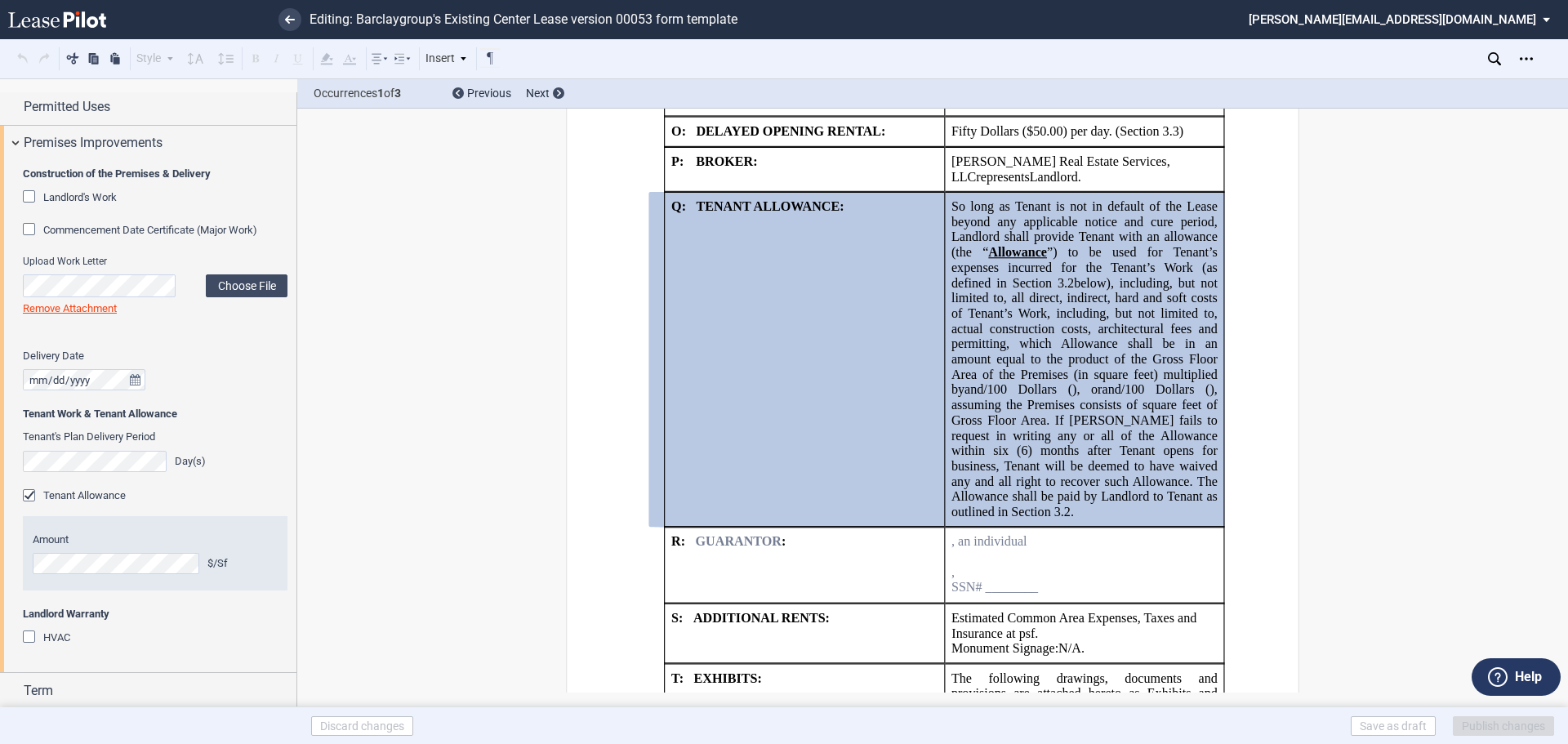
scroll to position [2777, 0]
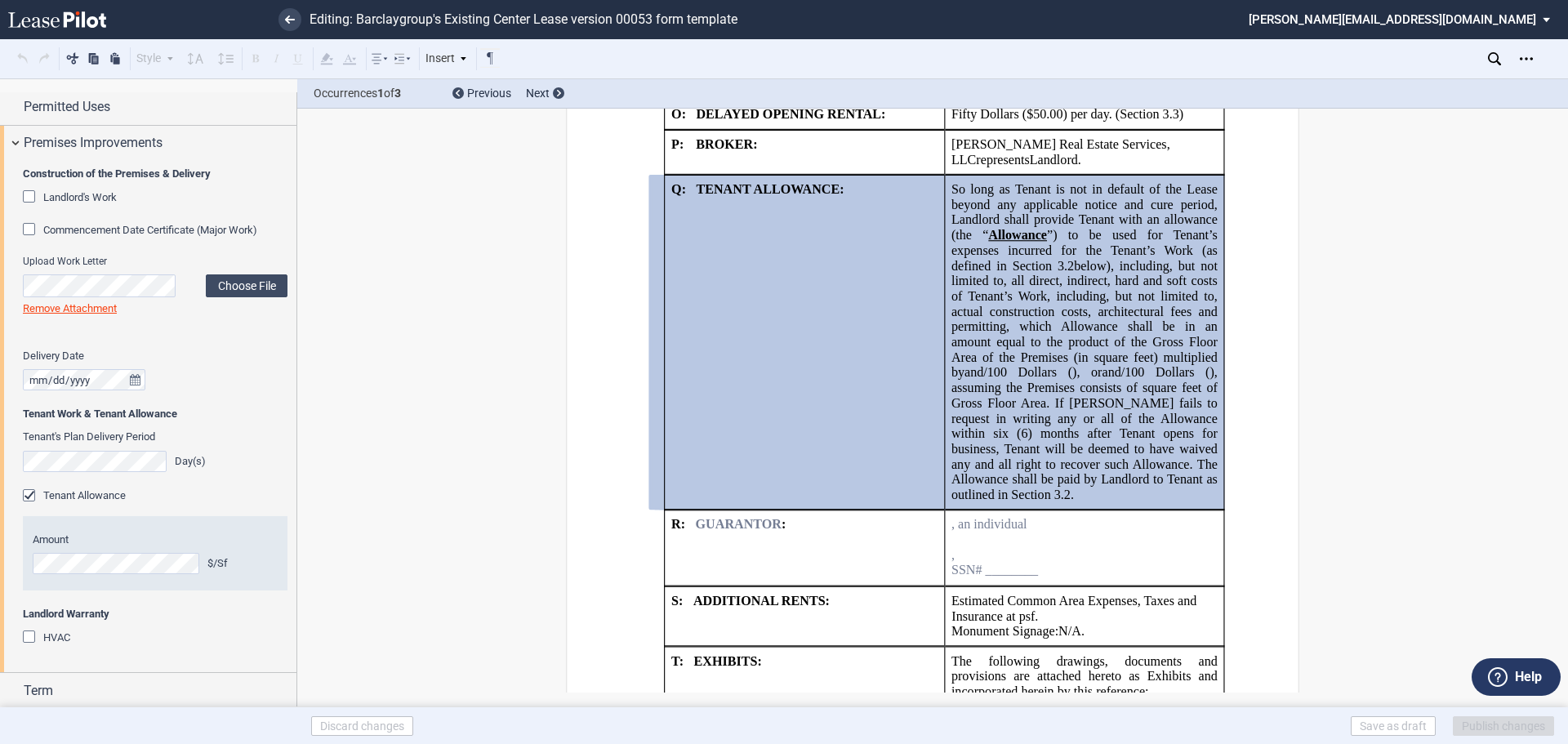
click at [1029, 503] on p "So long as Tenant is not in default of the Lease beyond any applicable notice a…" at bounding box center [1085, 342] width 266 height 321
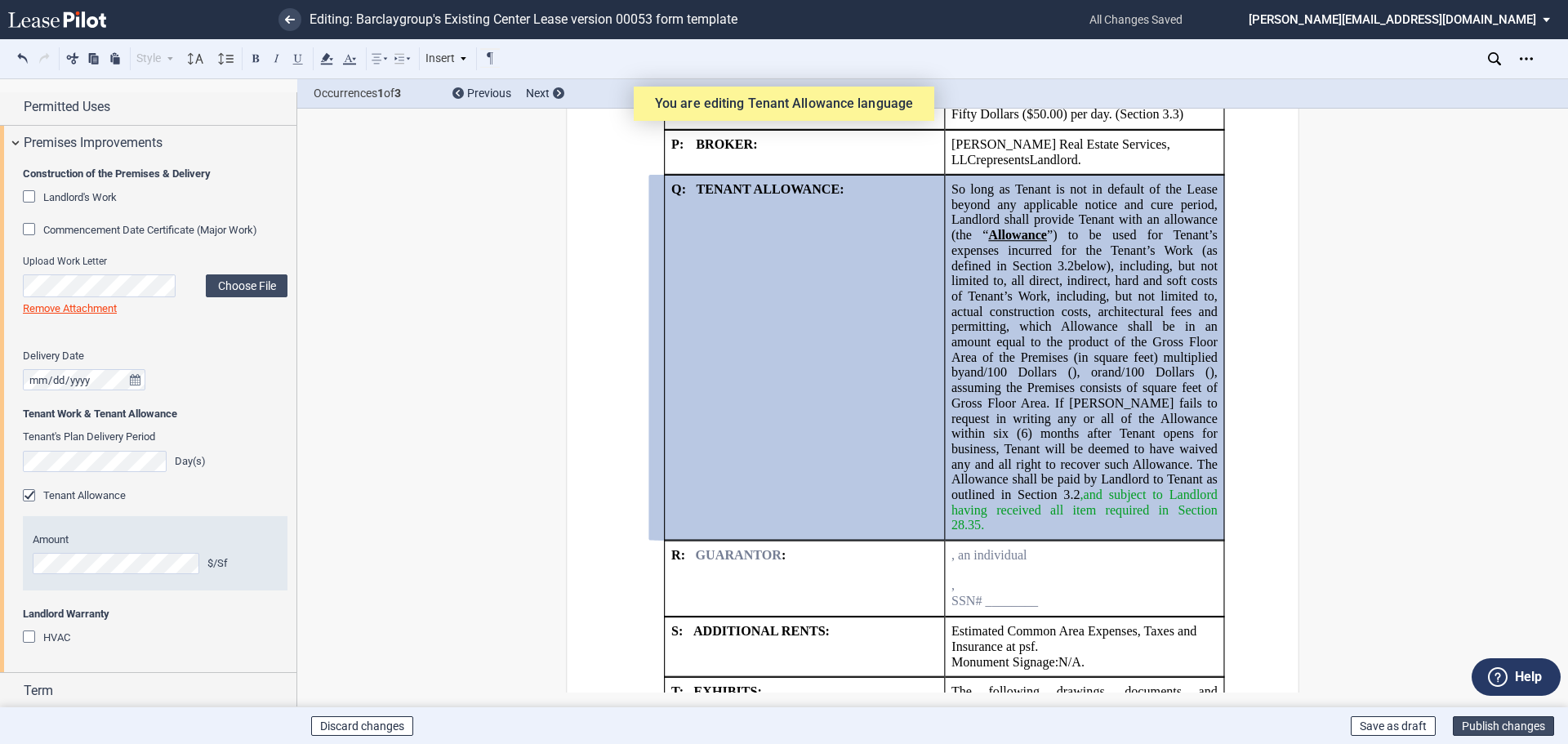
click at [1480, 726] on button "Publish changes" at bounding box center [1503, 726] width 101 height 20
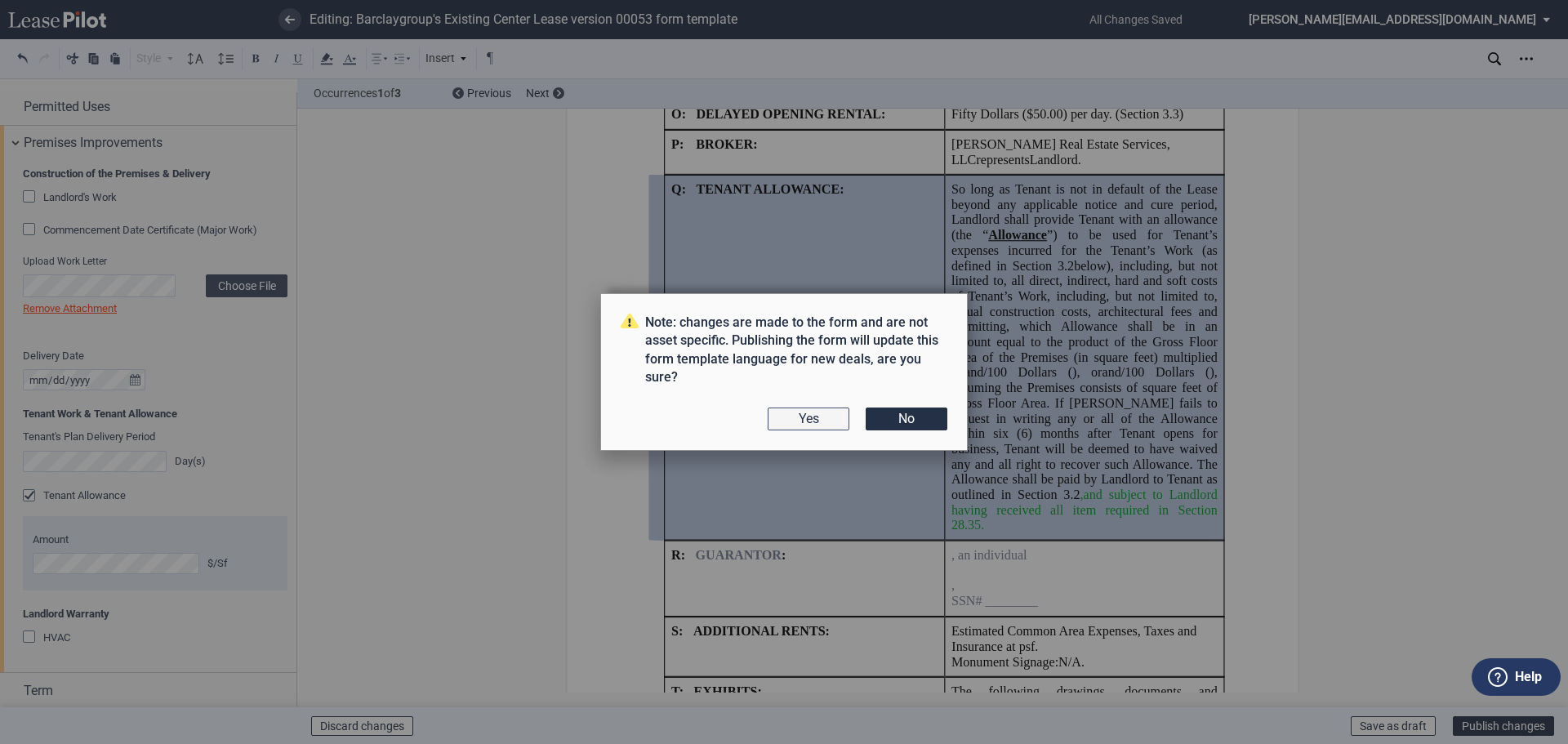
click at [794, 416] on button "Yes" at bounding box center [809, 419] width 82 height 23
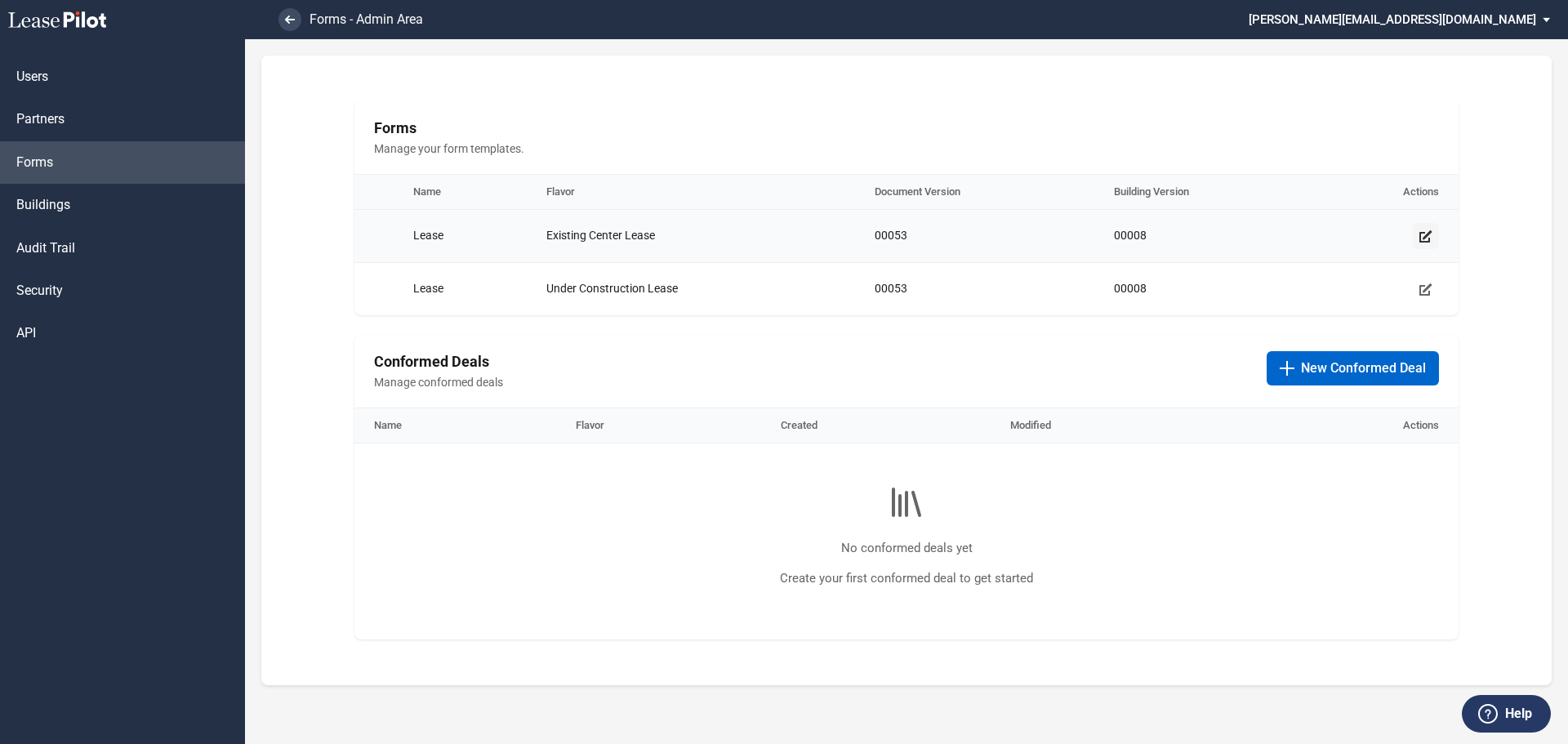
click at [1428, 239] on use "Manage form template" at bounding box center [1426, 236] width 13 height 12
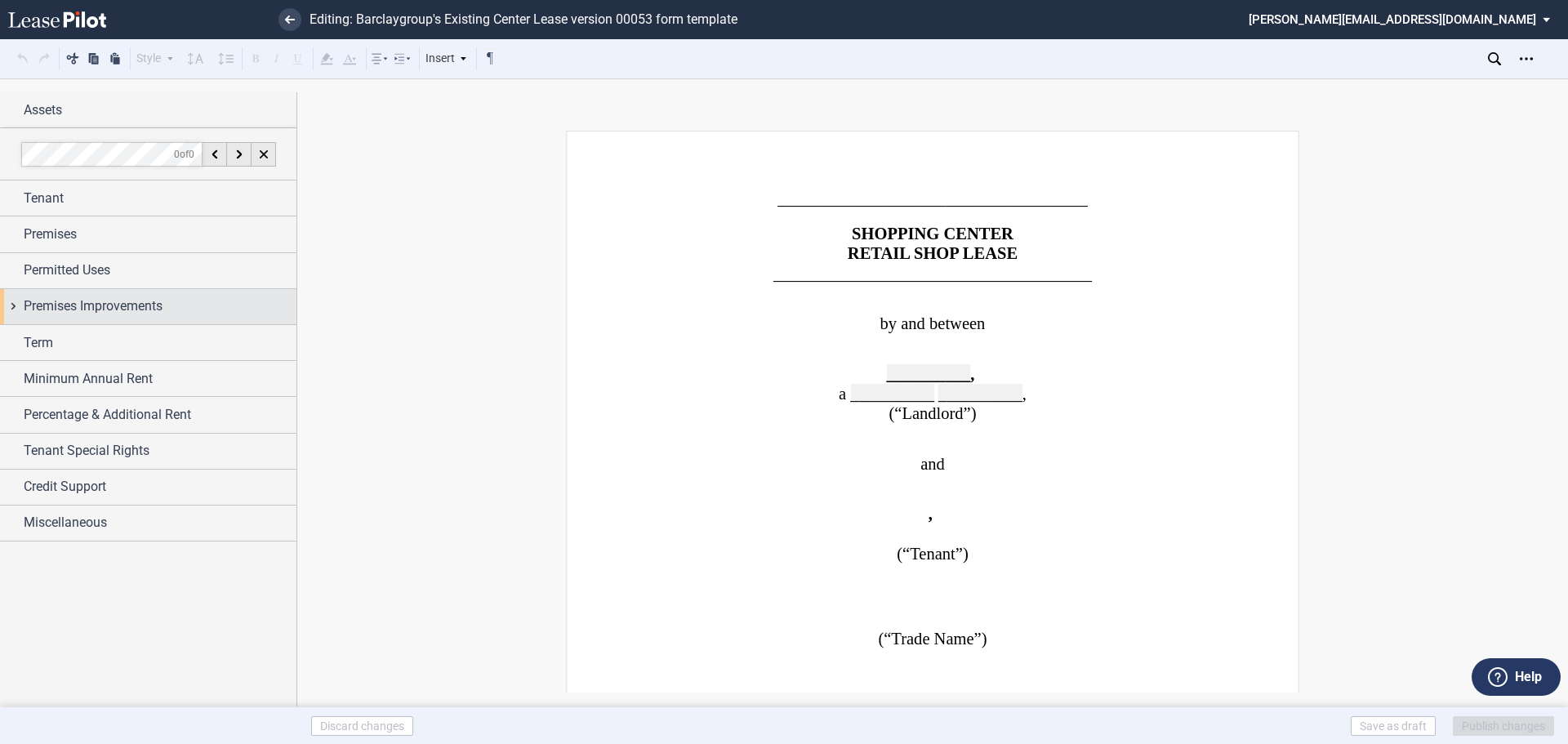
click at [18, 308] on div "Premises Improvements" at bounding box center [148, 307] width 297 height 35
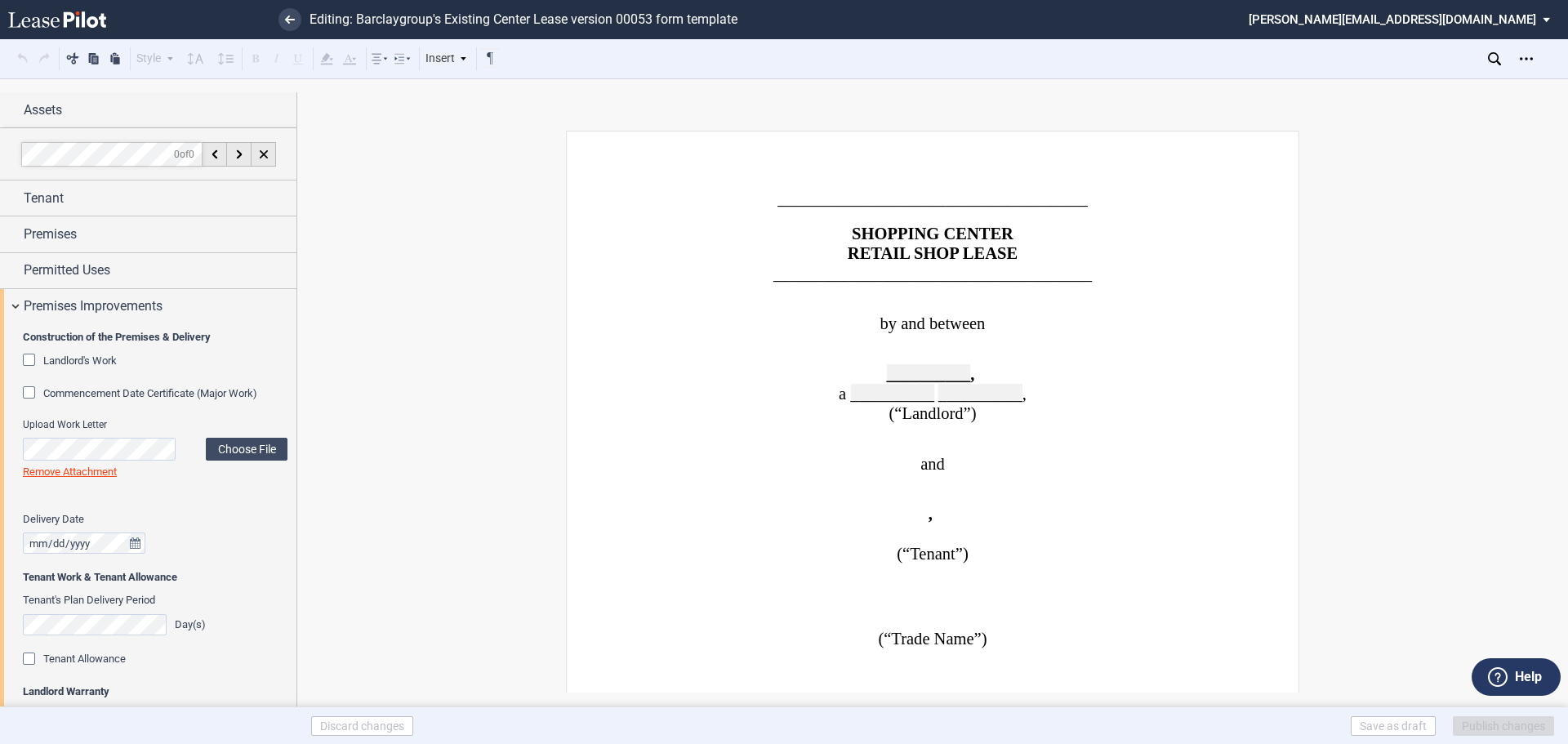
click at [28, 657] on div "Tenant Allowance" at bounding box center [30, 660] width 17 height 17
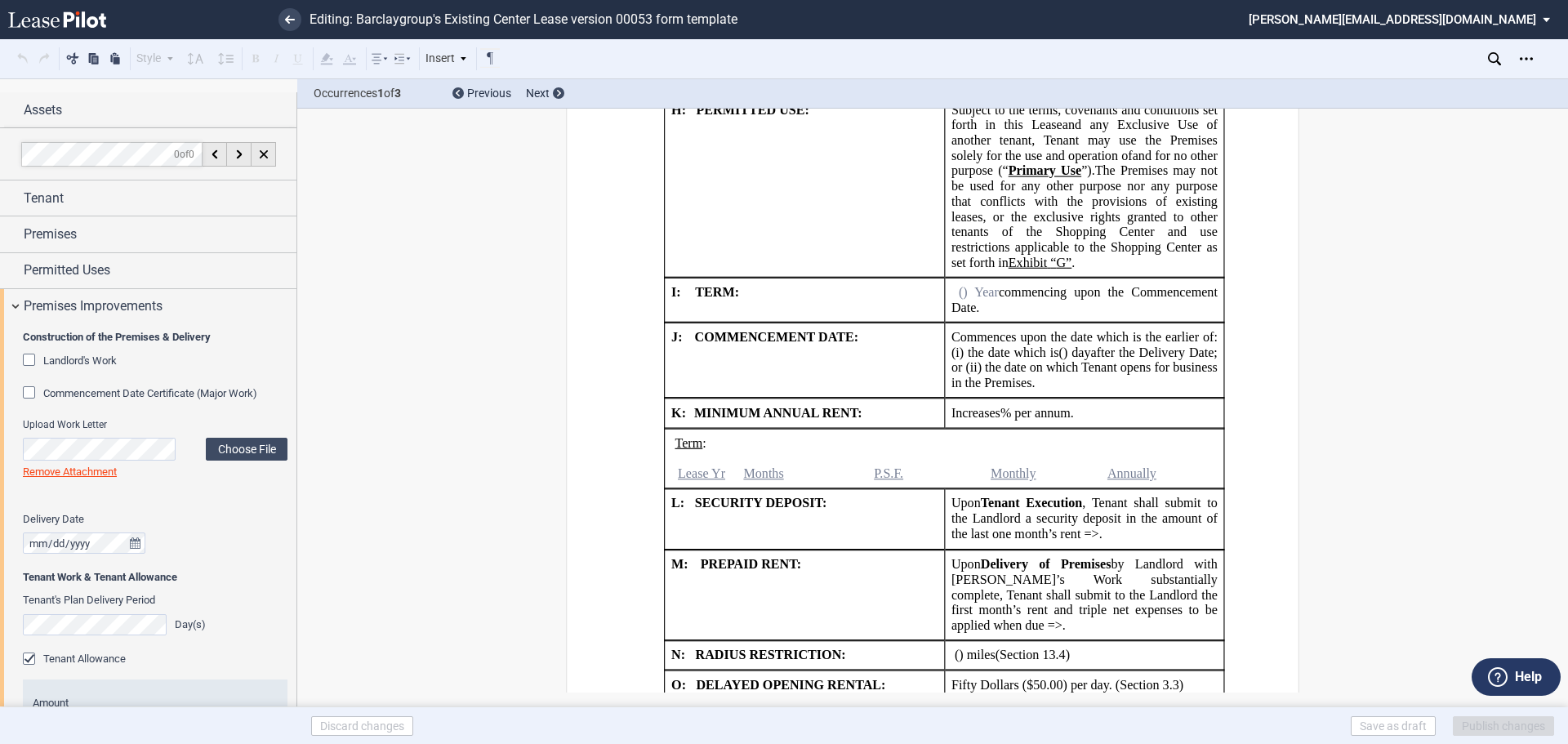
scroll to position [2778, 0]
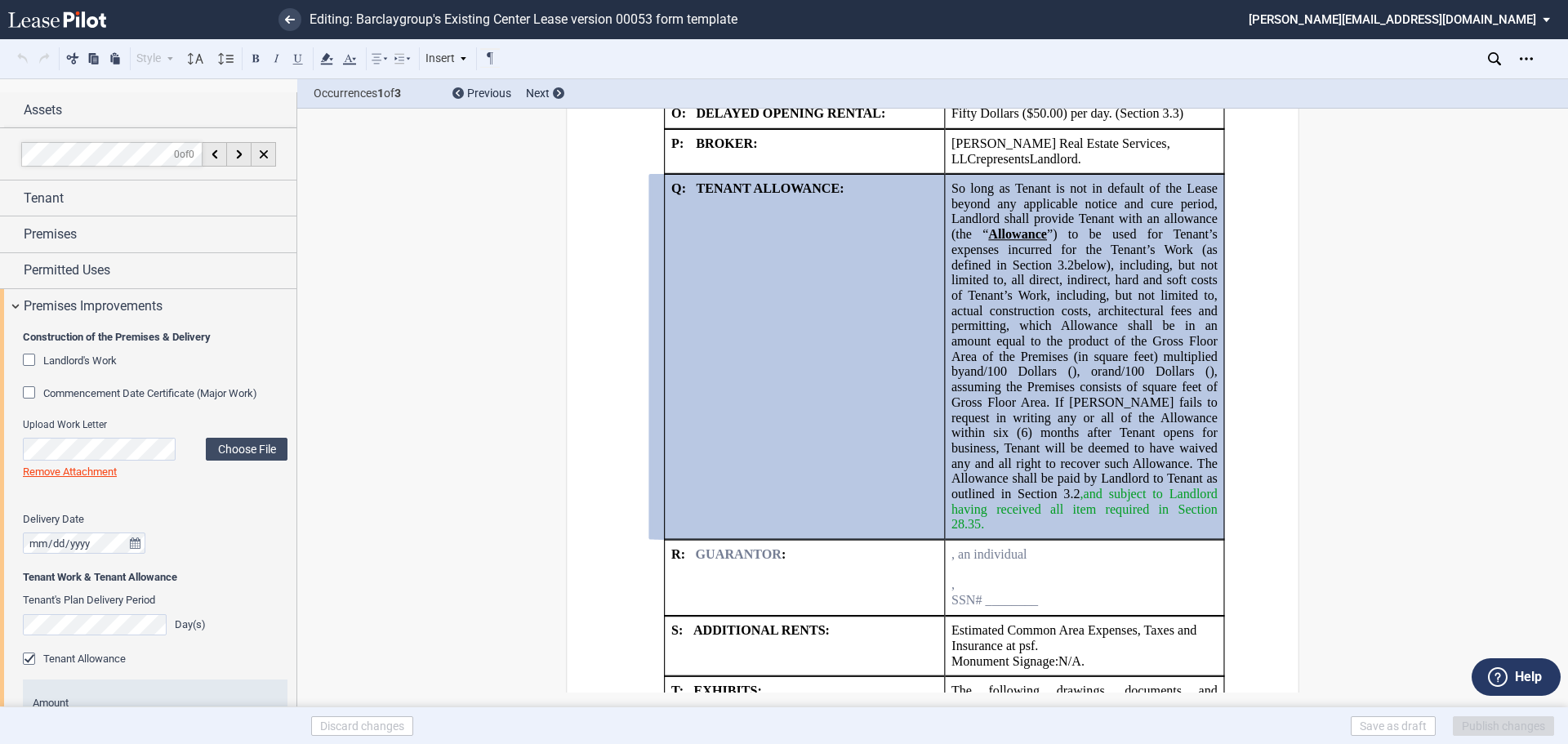
click at [1152, 525] on span "and subject to Landlord having received all item required in Section 28.35." at bounding box center [1087, 510] width 269 height 45
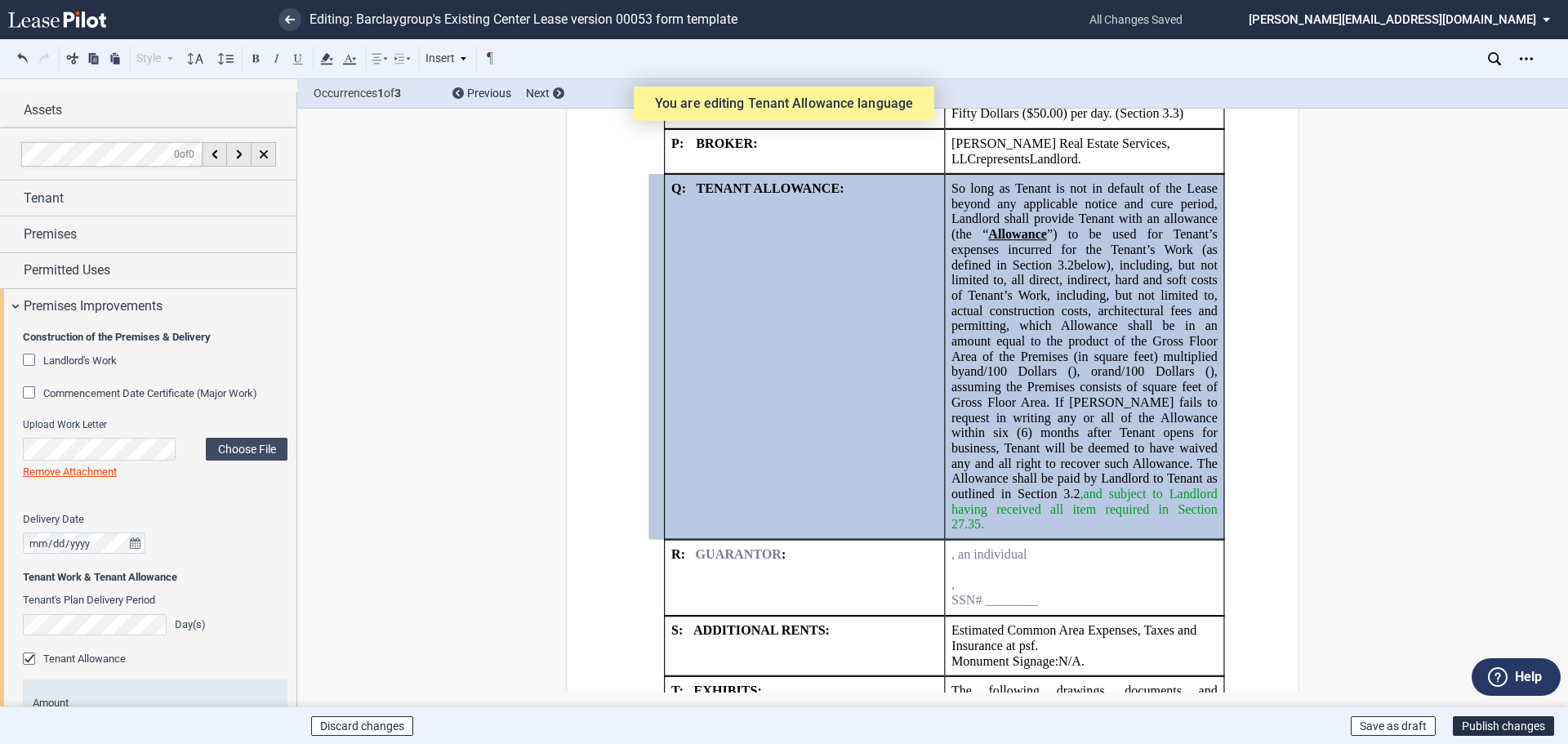
scroll to position [2860, 0]
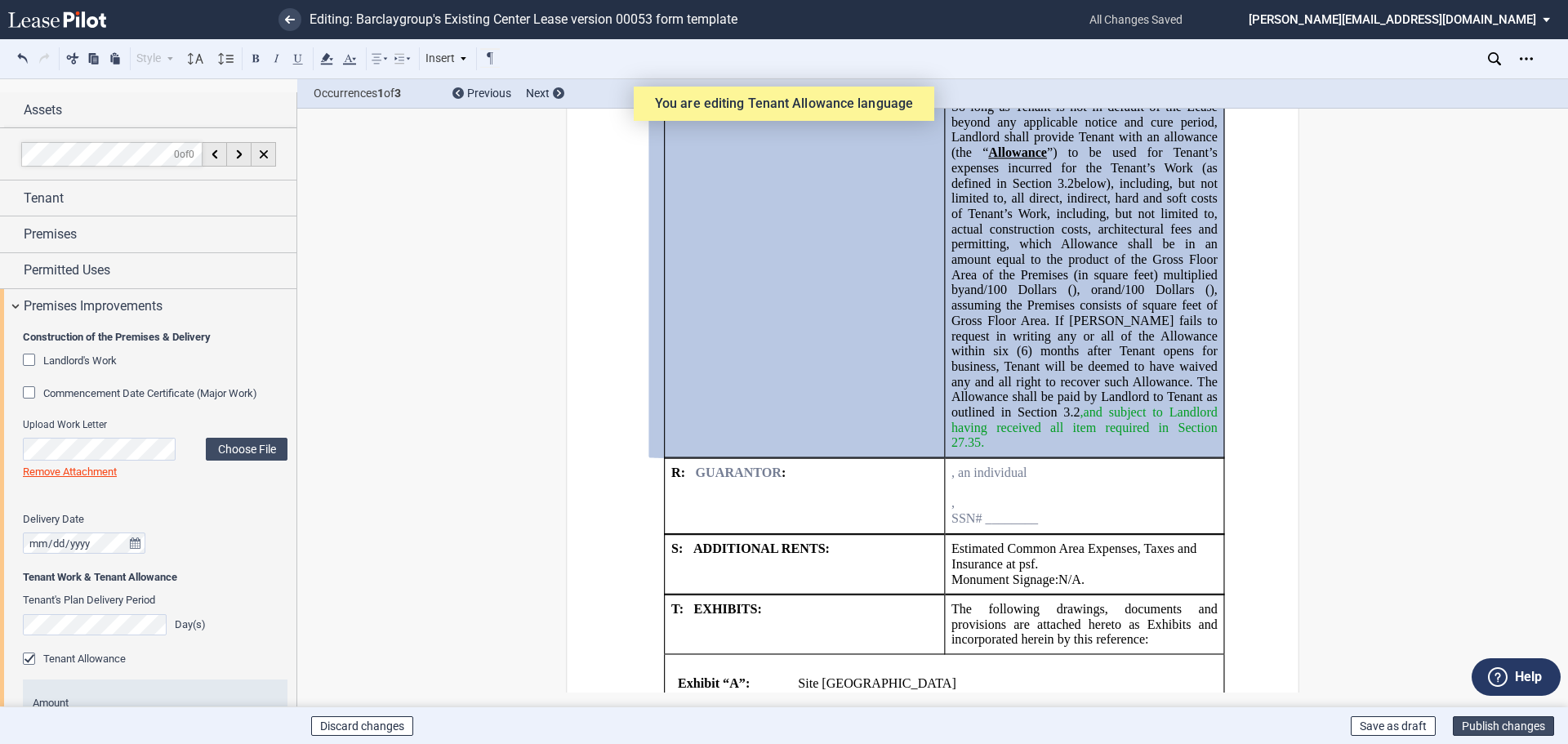
click at [1473, 725] on button "Publish changes" at bounding box center [1503, 726] width 101 height 20
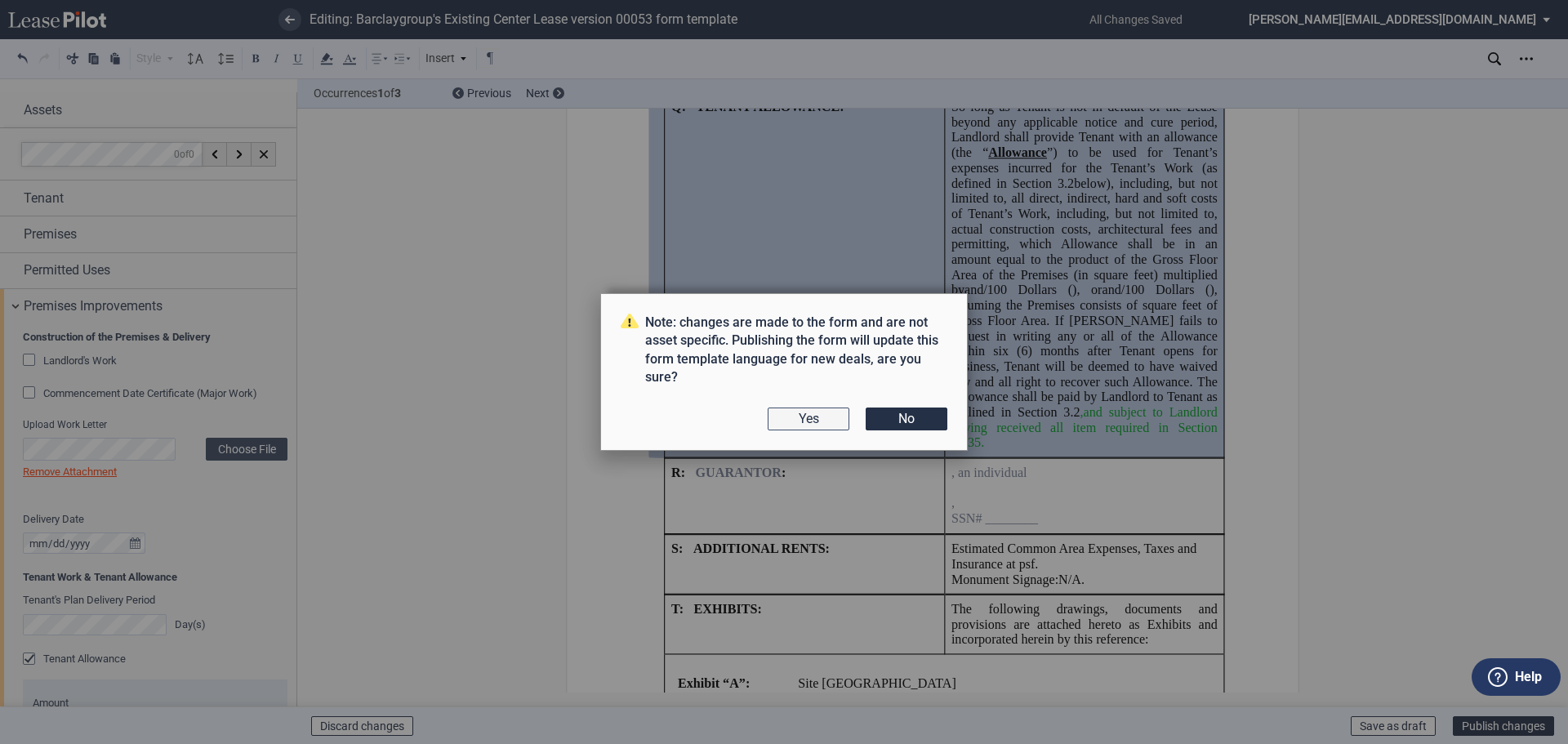
click at [805, 416] on button "Yes" at bounding box center [809, 419] width 82 height 23
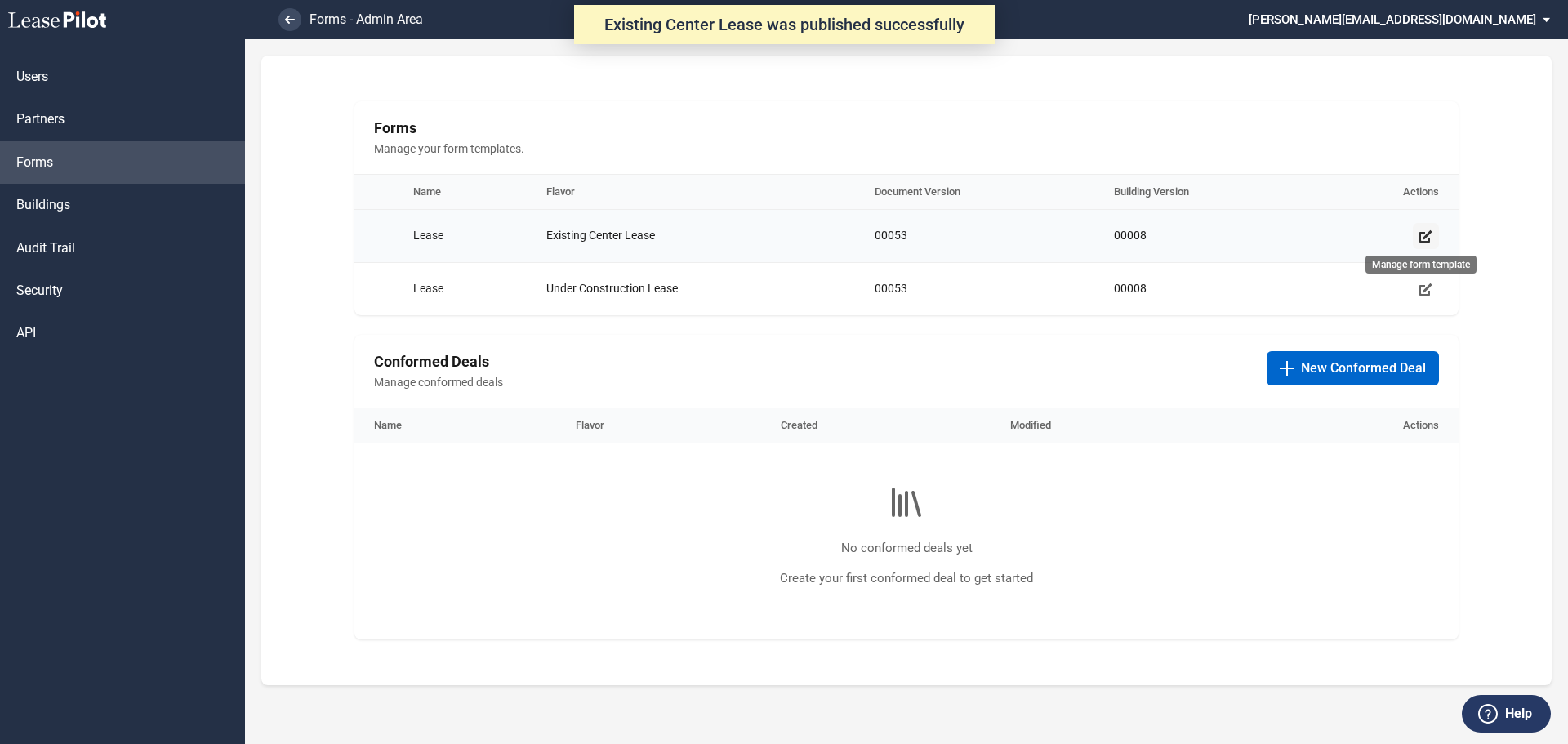
click at [1425, 234] on icon "Manage form template" at bounding box center [1426, 236] width 13 height 13
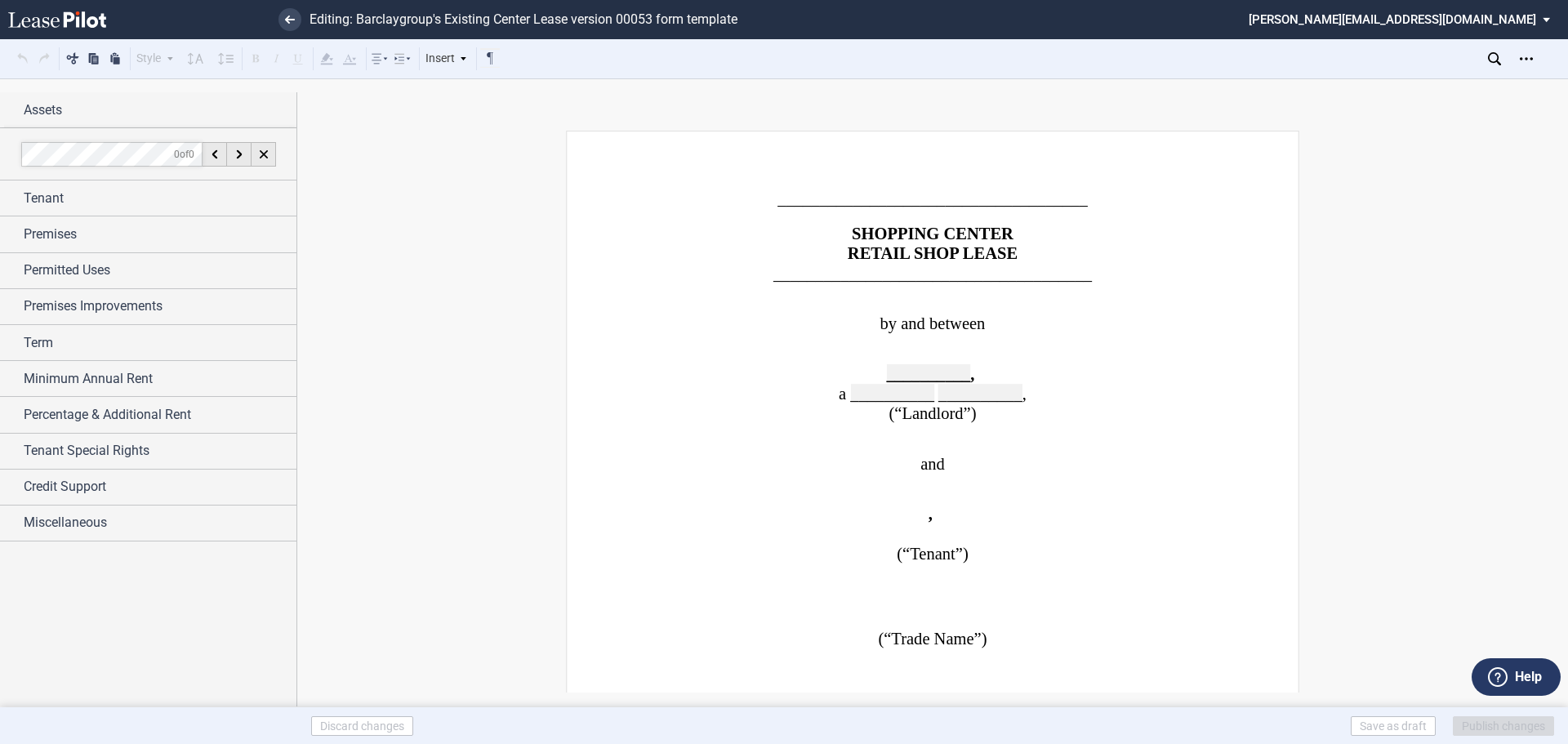
drag, startPoint x: 1320, startPoint y: 435, endPoint x: 1215, endPoint y: 414, distance: 107.1
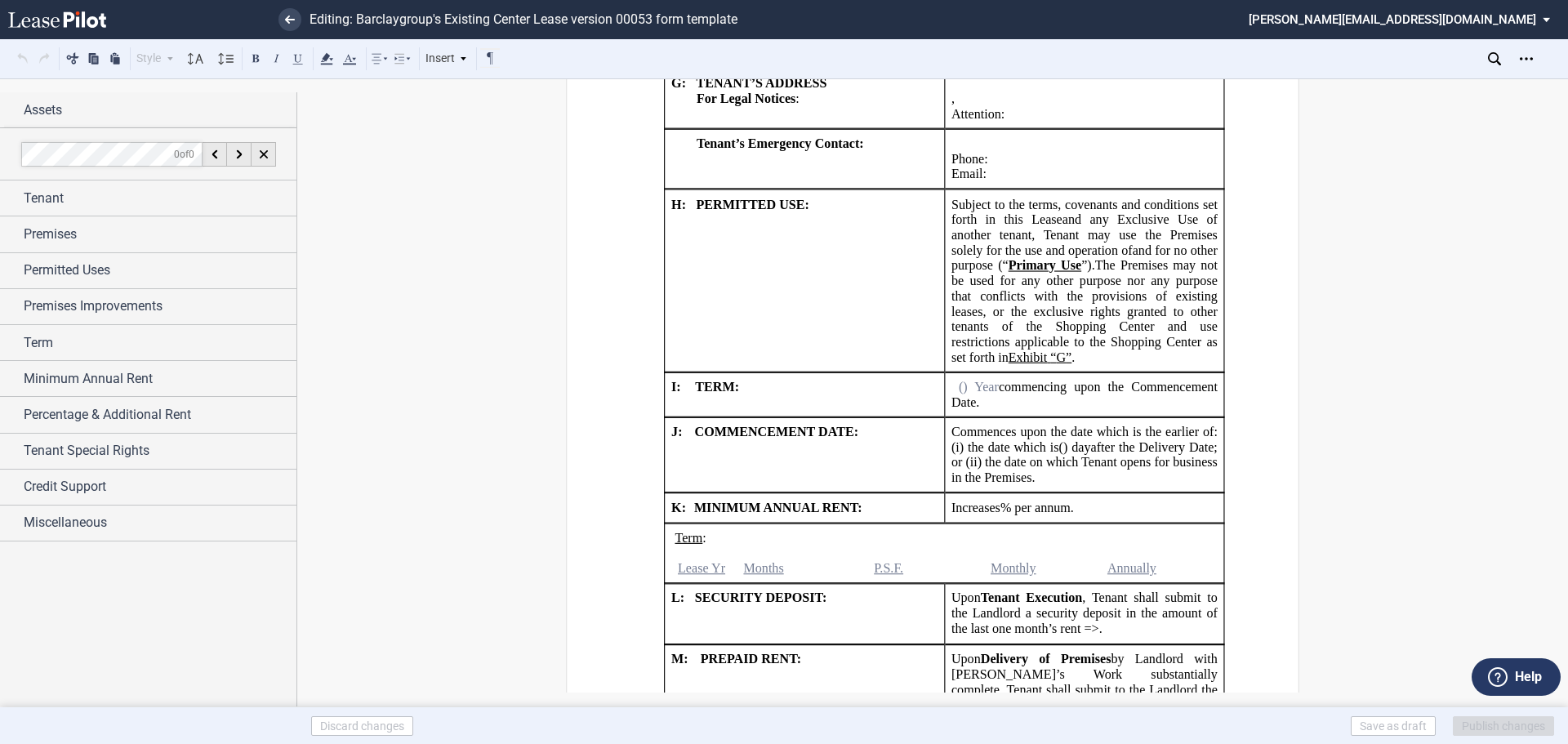
scroll to position [2125, 0]
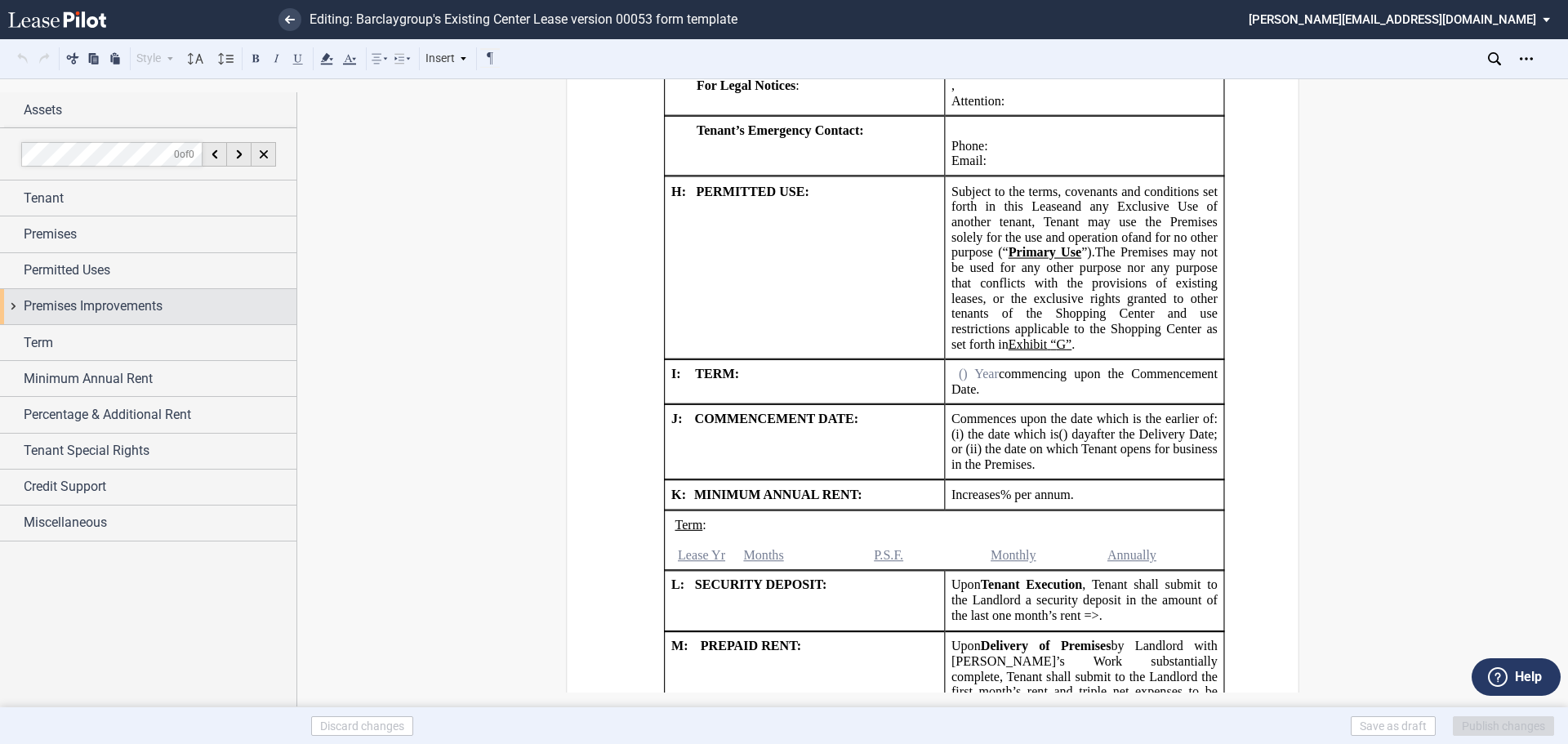
click at [12, 309] on div "Premises Improvements" at bounding box center [148, 307] width 297 height 35
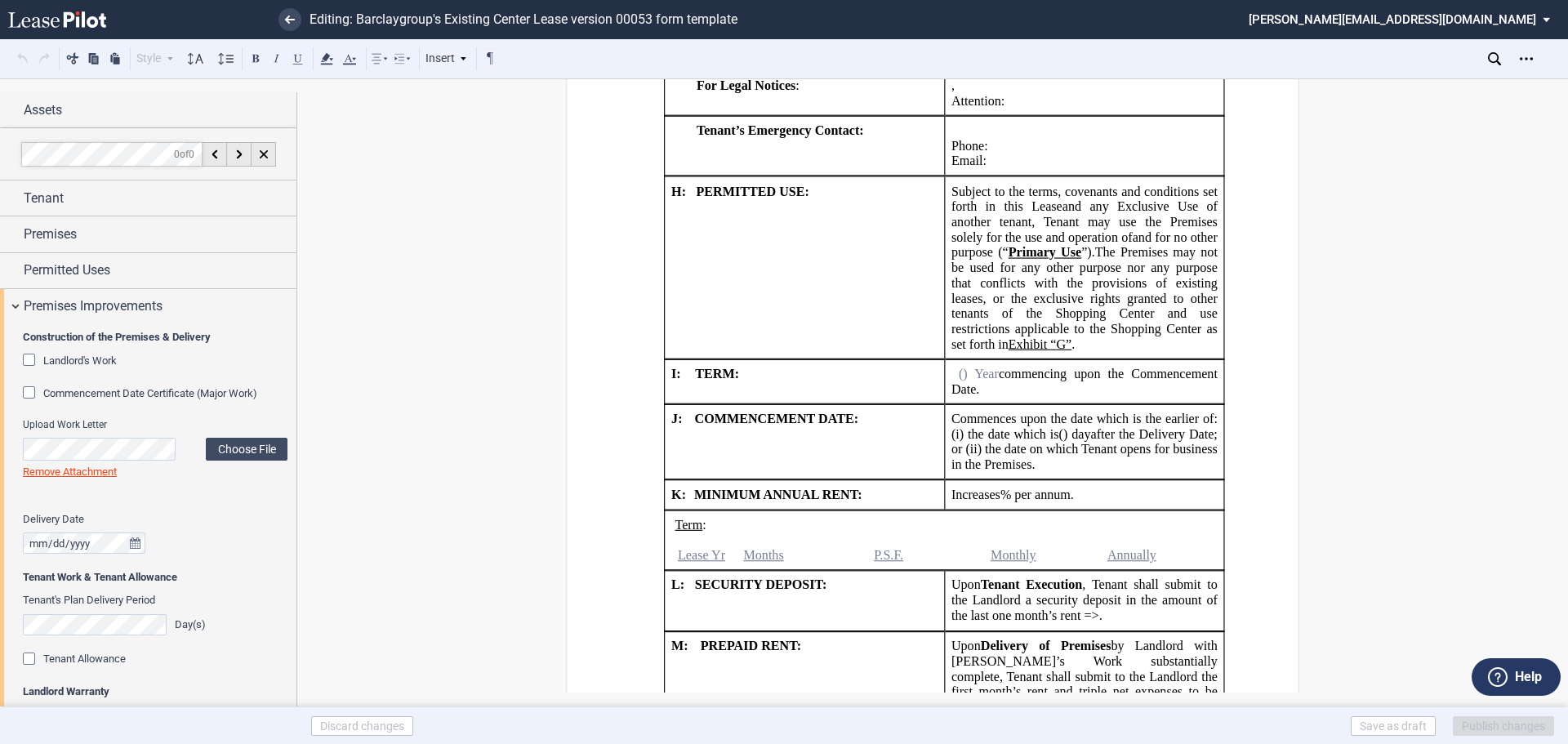
click at [28, 655] on div "Tenant Allowance" at bounding box center [30, 660] width 17 height 17
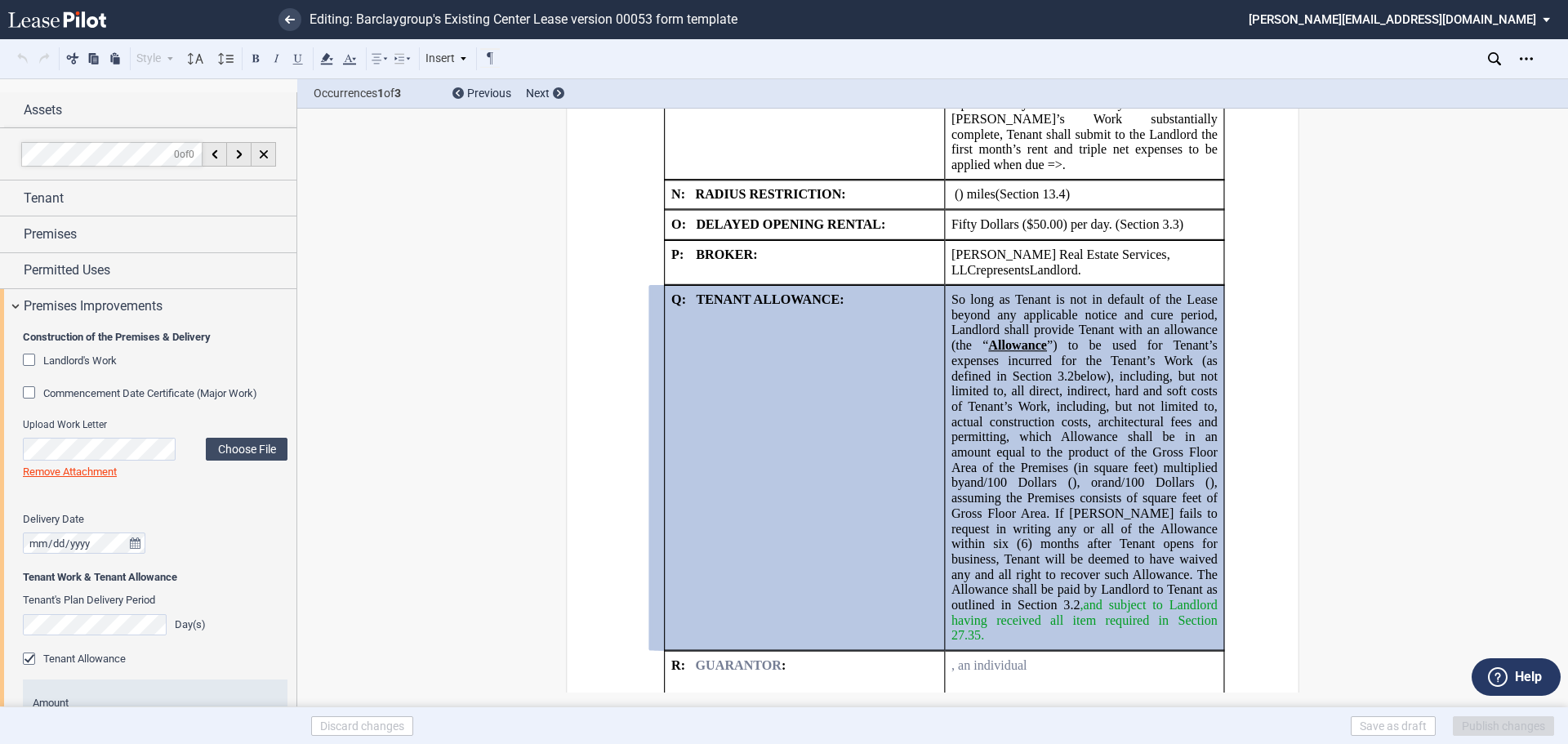
scroll to position [2784, 0]
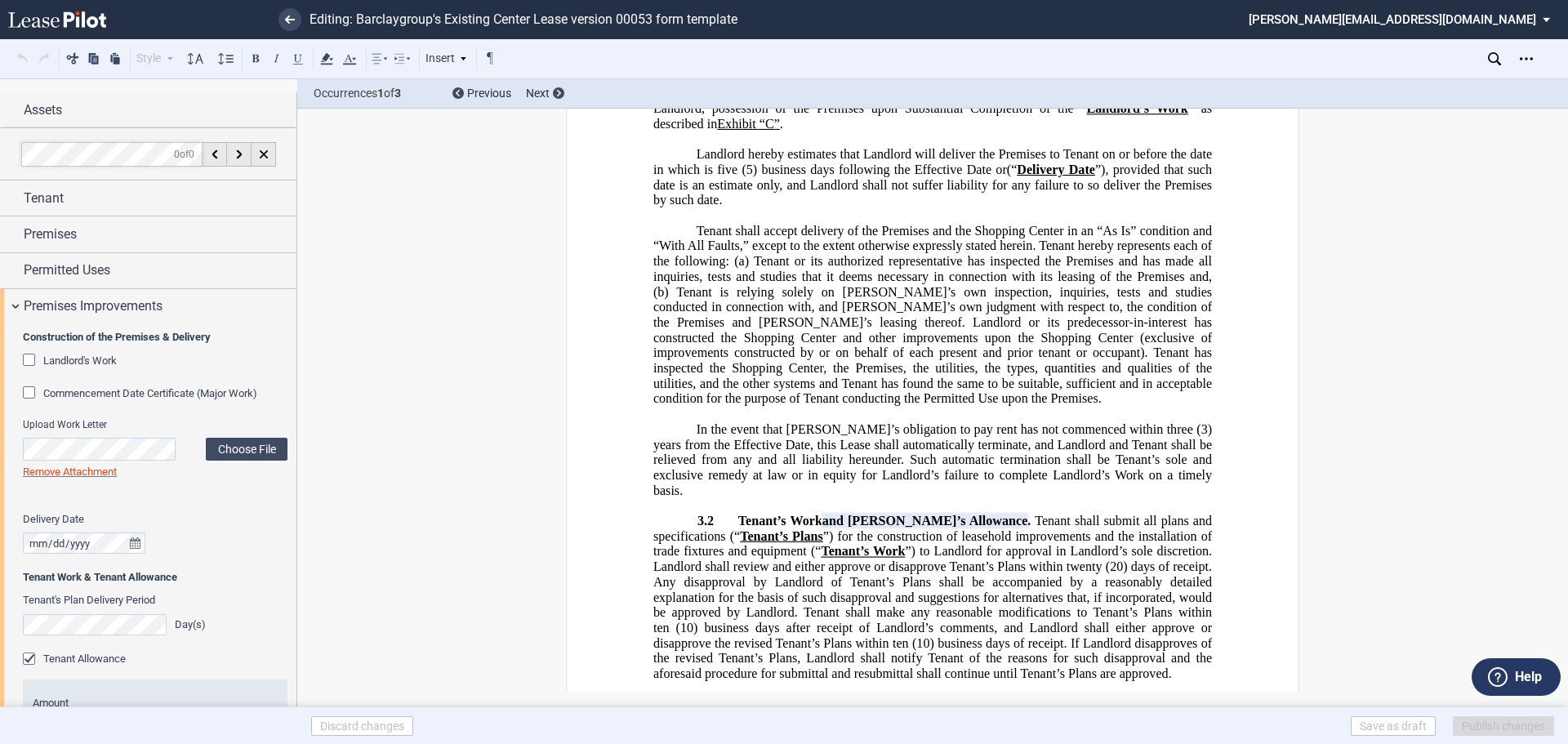
scroll to position [4337, 0]
